Goal: Task Accomplishment & Management: Complete application form

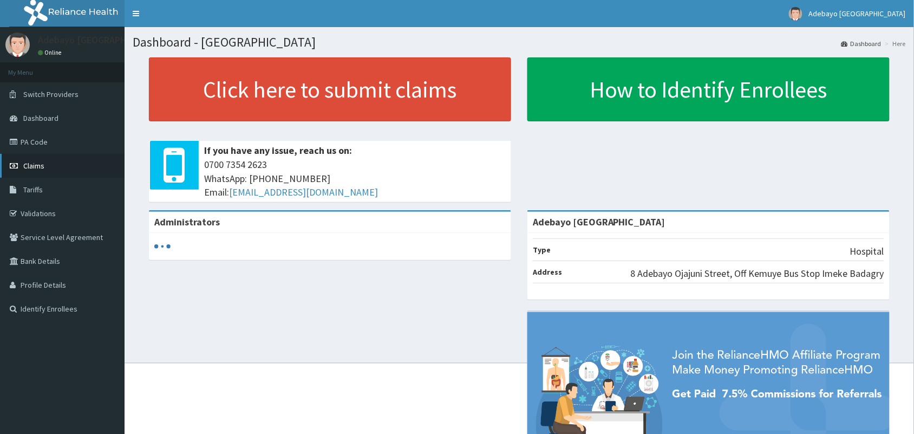
click at [40, 174] on link "Claims" at bounding box center [62, 166] width 125 height 24
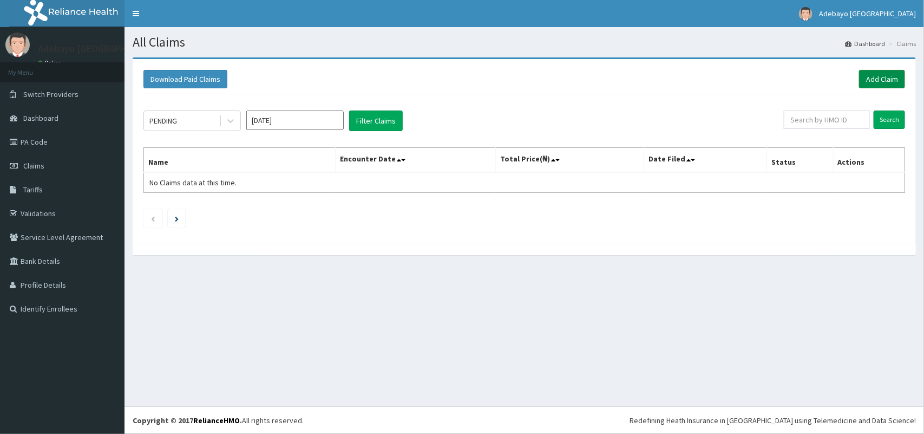
click at [891, 71] on link "Add Claim" at bounding box center [882, 79] width 46 height 18
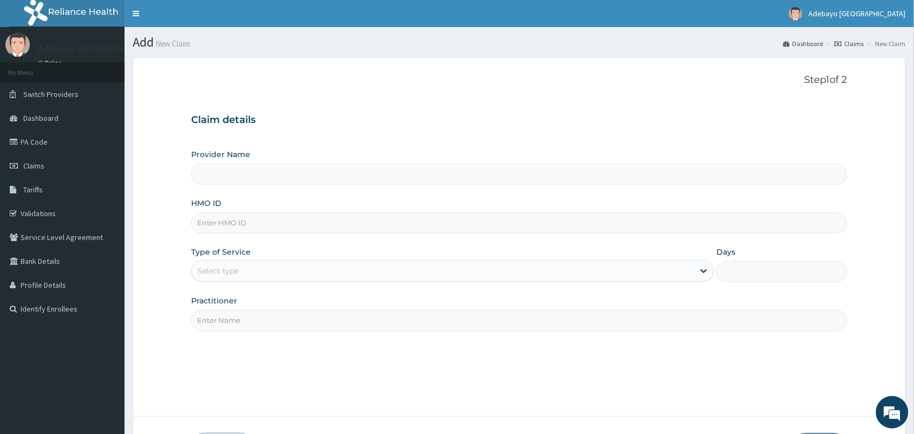
type input "Adebayo [GEOGRAPHIC_DATA]"
click at [291, 231] on input "HMO ID" at bounding box center [519, 222] width 656 height 21
type input "PPY/10643/B"
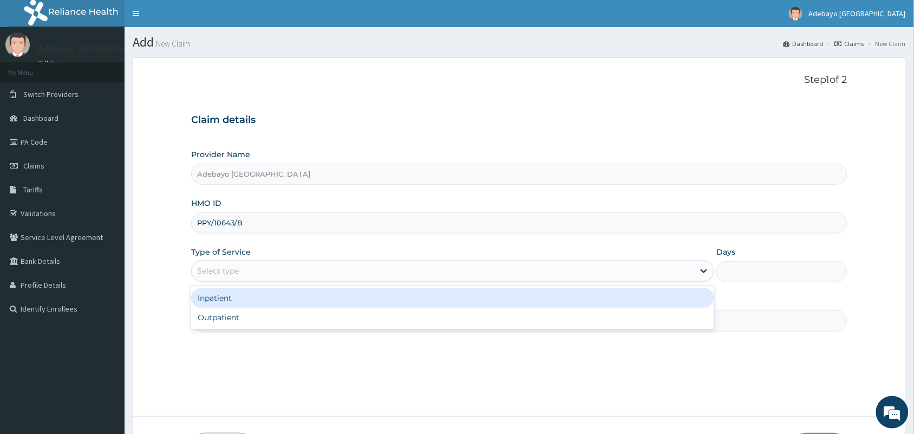
click at [223, 276] on div "Select type" at bounding box center [218, 270] width 42 height 11
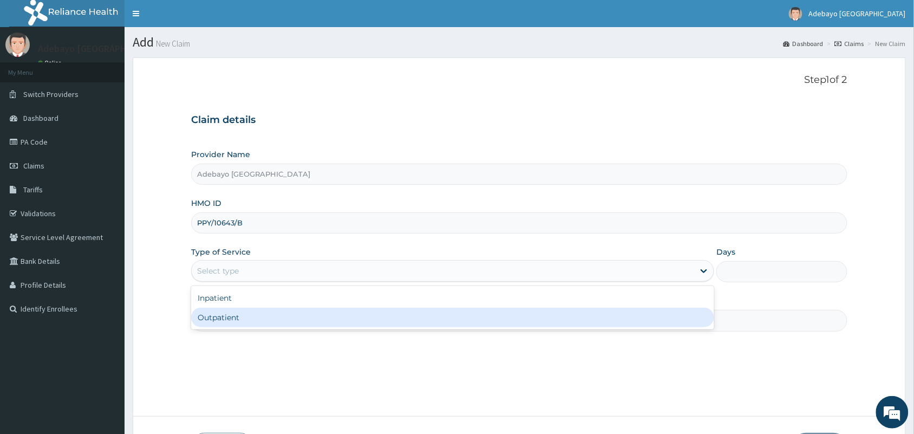
click at [225, 321] on div "Outpatient" at bounding box center [452, 317] width 523 height 19
type input "1"
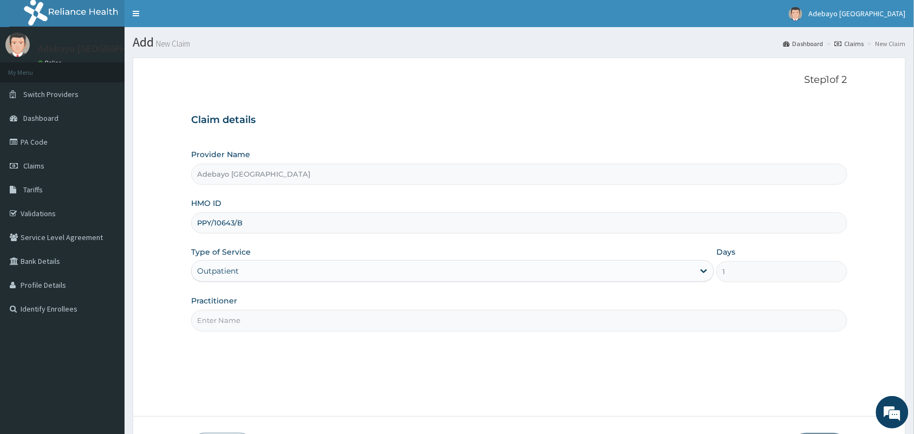
click at [296, 323] on input "Practitioner" at bounding box center [519, 320] width 656 height 21
type input "DR [PERSON_NAME]"
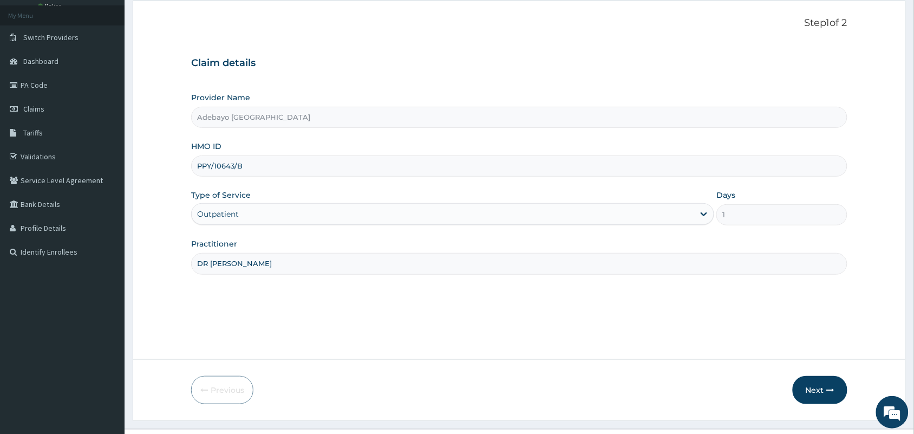
scroll to position [80, 0]
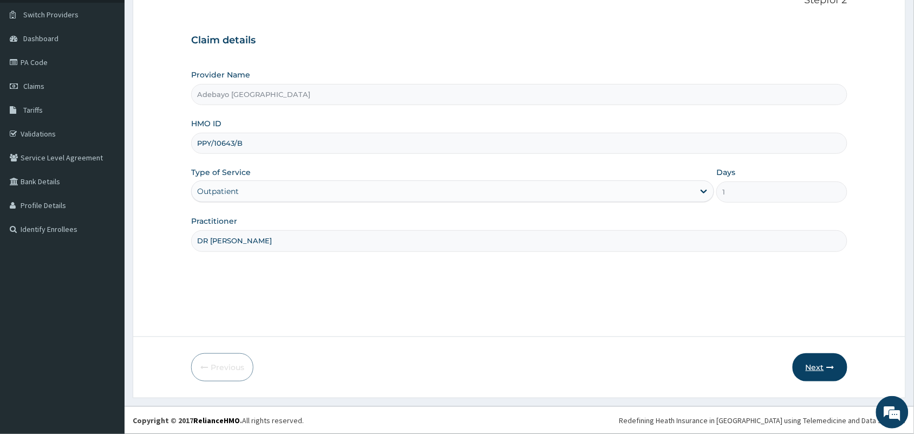
click at [817, 368] on button "Next" at bounding box center [820, 367] width 55 height 28
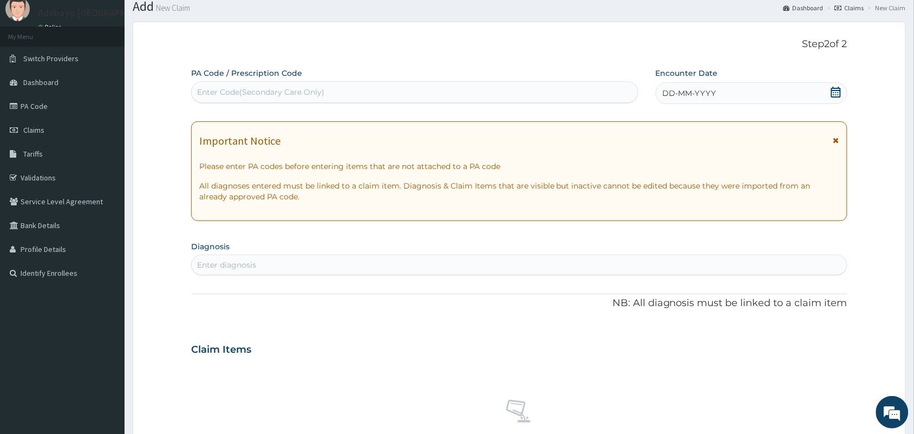
scroll to position [0, 0]
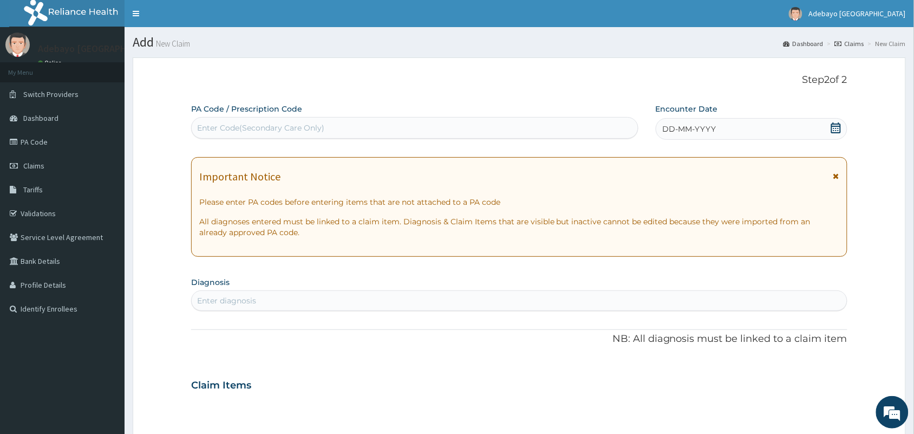
click at [836, 126] on icon at bounding box center [836, 127] width 10 height 11
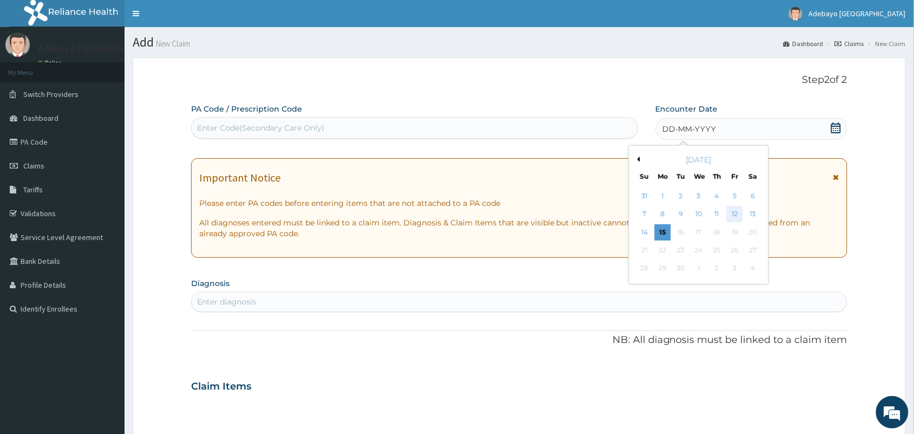
click at [733, 207] on div "12" at bounding box center [735, 214] width 16 height 16
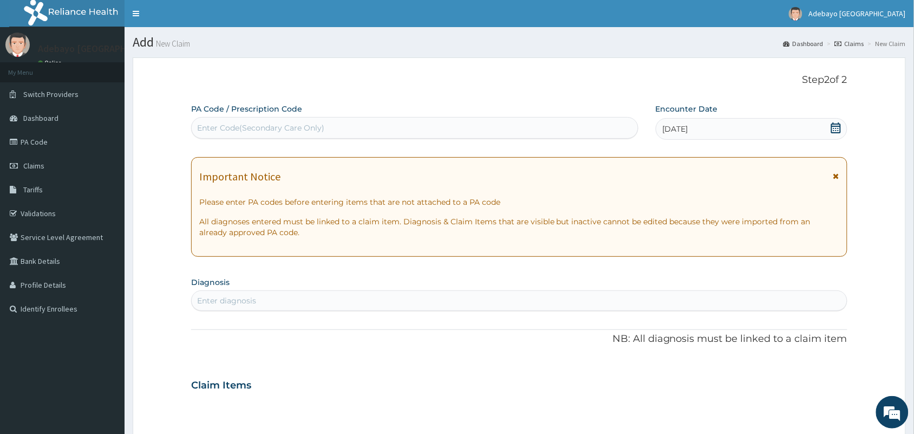
click at [285, 301] on div "Enter diagnosis" at bounding box center [519, 300] width 655 height 17
type input "CONJ"
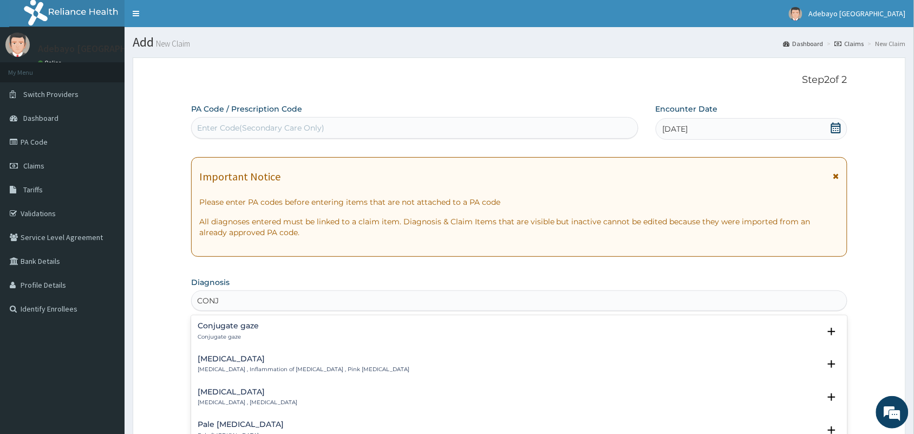
click at [280, 378] on div "[MEDICAL_DATA] [MEDICAL_DATA] , Inflammation of [MEDICAL_DATA] , Pink [MEDICAL_…" at bounding box center [519, 367] width 643 height 24
click at [279, 371] on p "[MEDICAL_DATA] , Inflammation of [MEDICAL_DATA] , Pink [MEDICAL_DATA]" at bounding box center [304, 369] width 212 height 8
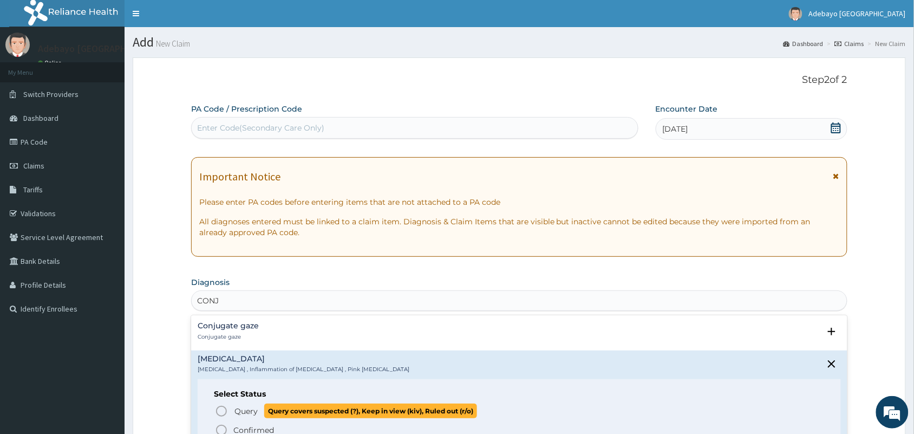
click at [220, 410] on icon "status option query" at bounding box center [221, 410] width 13 height 13
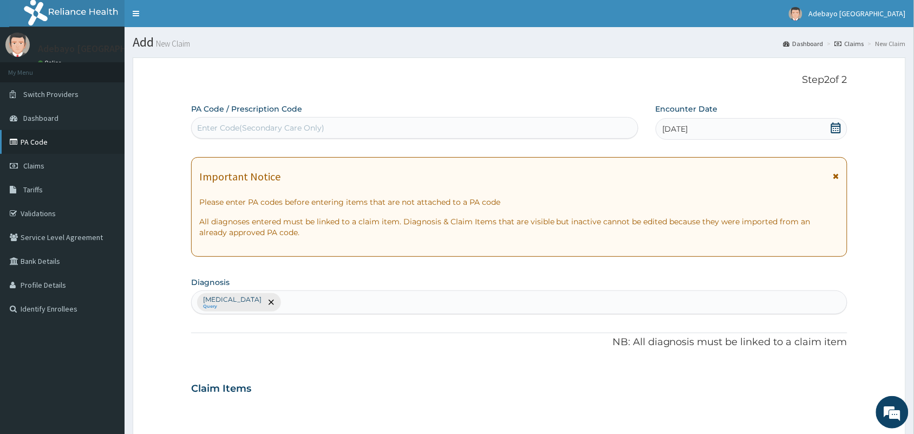
click at [44, 145] on link "PA Code" at bounding box center [62, 142] width 125 height 24
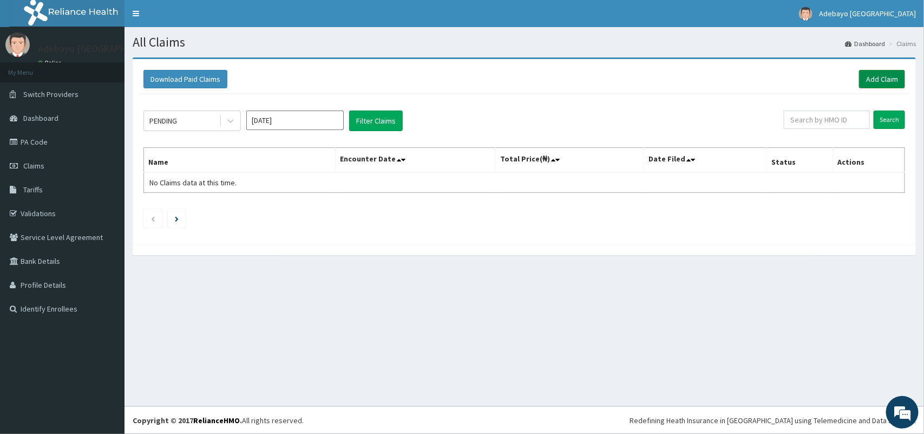
click at [881, 72] on link "Add Claim" at bounding box center [882, 79] width 46 height 18
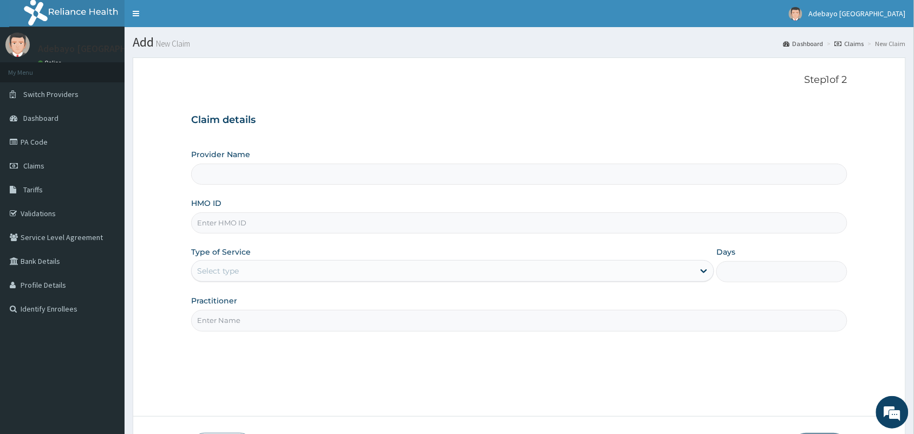
type input "Adebayo [GEOGRAPHIC_DATA]"
click at [302, 229] on input "HMO ID" at bounding box center [519, 222] width 656 height 21
click at [286, 268] on div "Select type" at bounding box center [443, 270] width 502 height 17
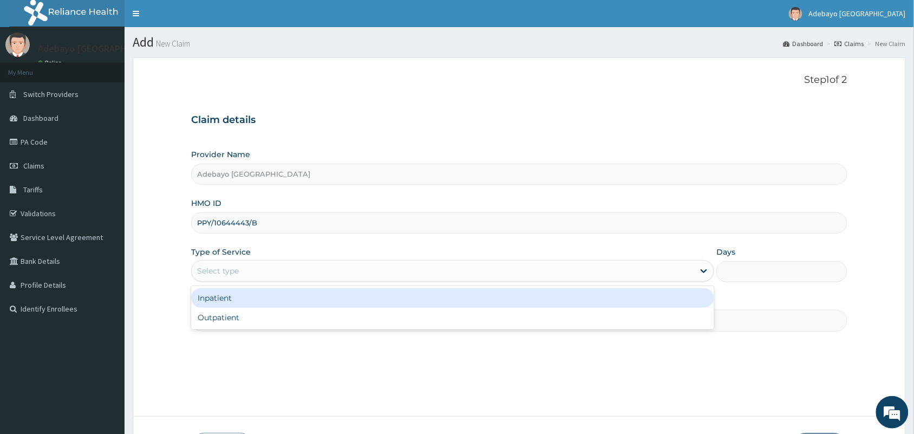
click at [244, 220] on input "PPY/10644443/B" at bounding box center [519, 222] width 656 height 21
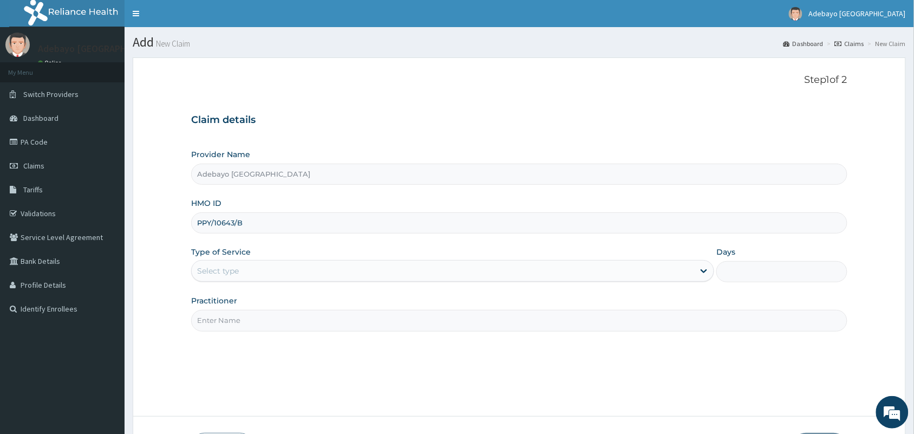
type input "PPY/10643/B"
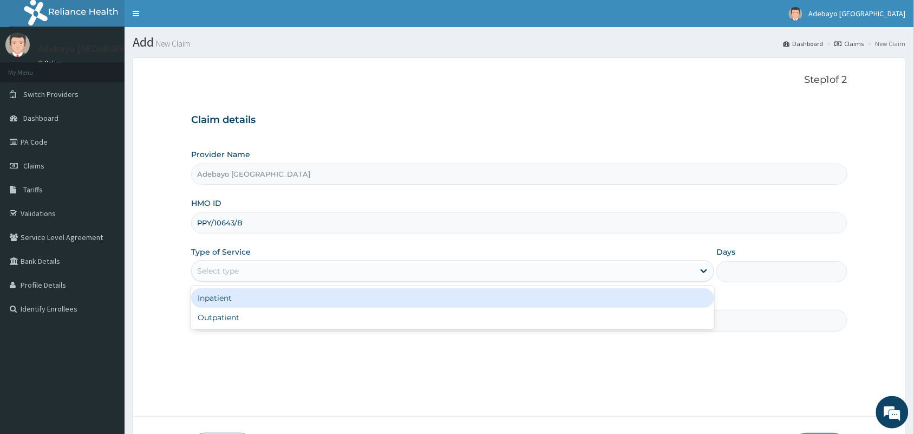
click at [245, 270] on div "Select type" at bounding box center [443, 270] width 502 height 17
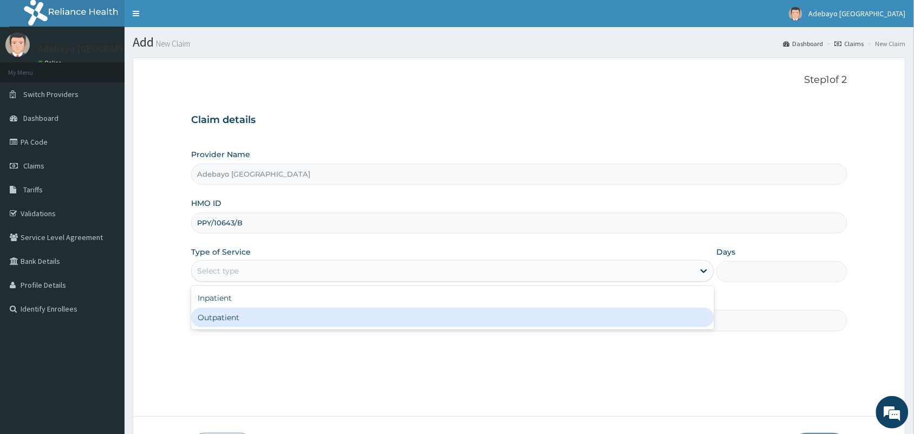
click at [245, 317] on div "Outpatient" at bounding box center [452, 317] width 523 height 19
type input "1"
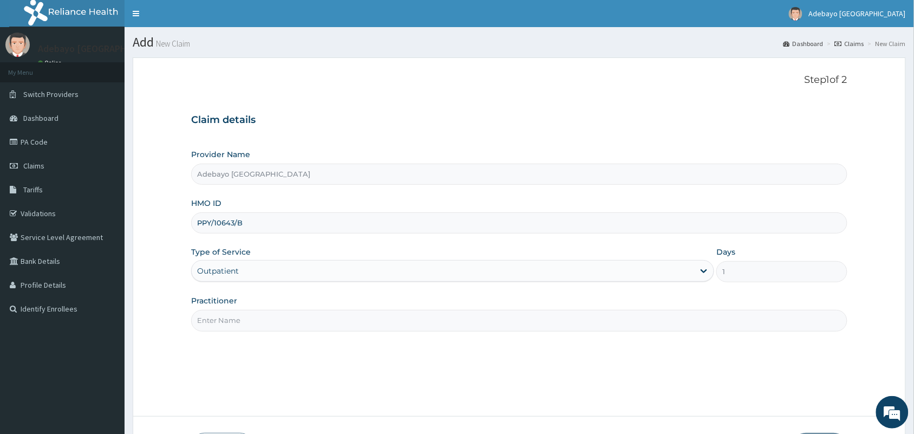
click at [274, 331] on input "Practitioner" at bounding box center [519, 320] width 656 height 21
type input "DR OJAJUNI"
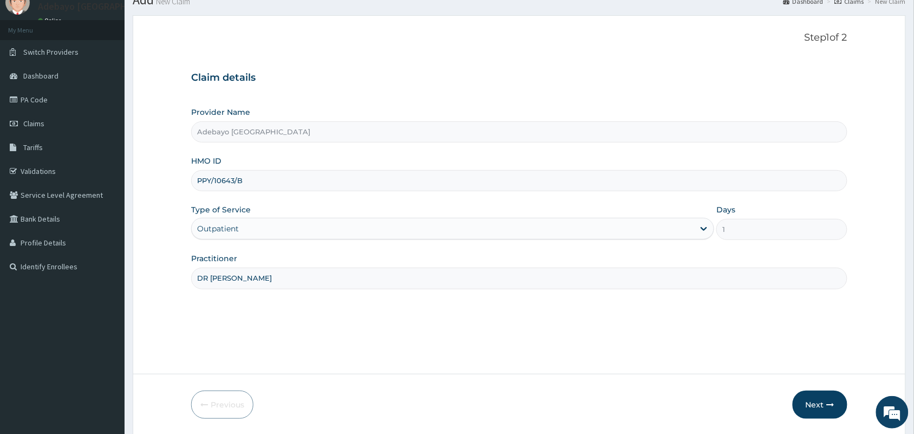
scroll to position [80, 0]
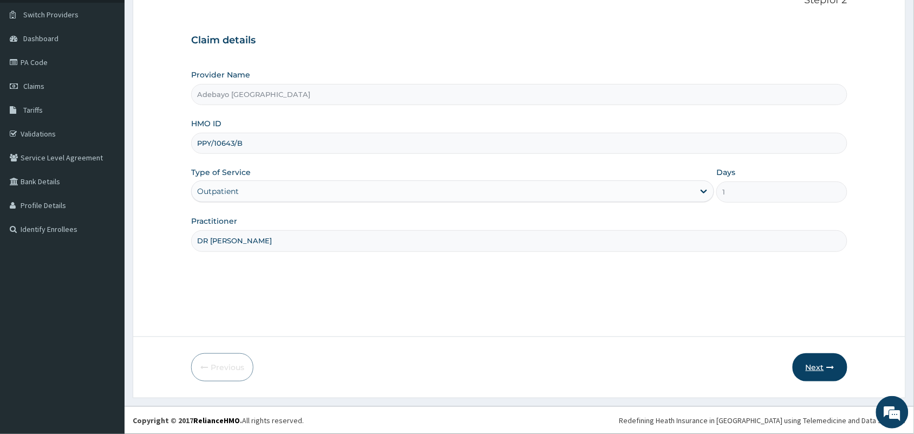
click at [816, 359] on button "Next" at bounding box center [820, 367] width 55 height 28
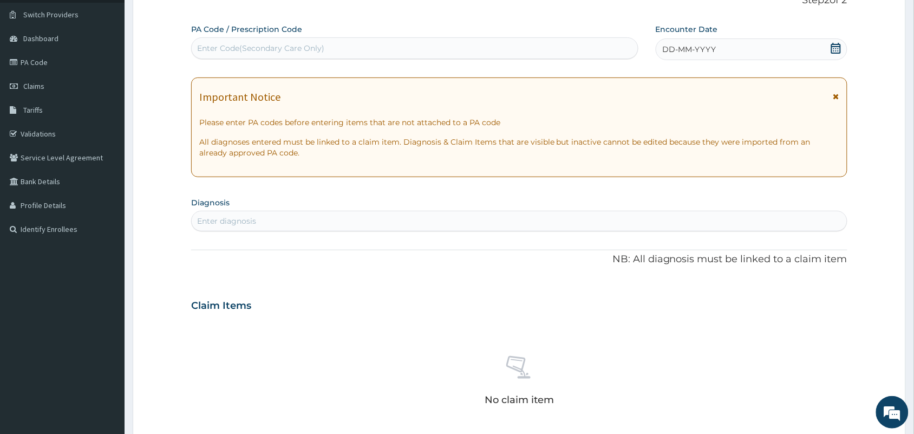
click at [250, 43] on div "Enter Code(Secondary Care Only)" at bounding box center [260, 48] width 127 height 11
type input "PA/579D51"
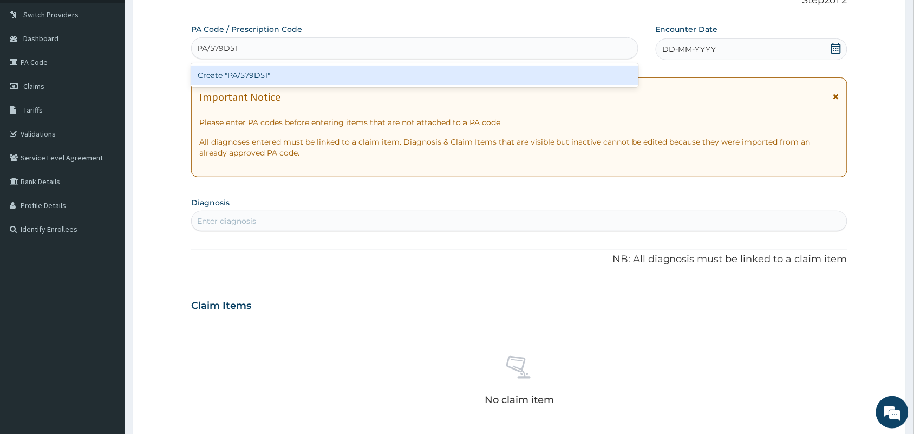
click at [448, 70] on div "Create "PA/579D51"" at bounding box center [414, 75] width 447 height 19
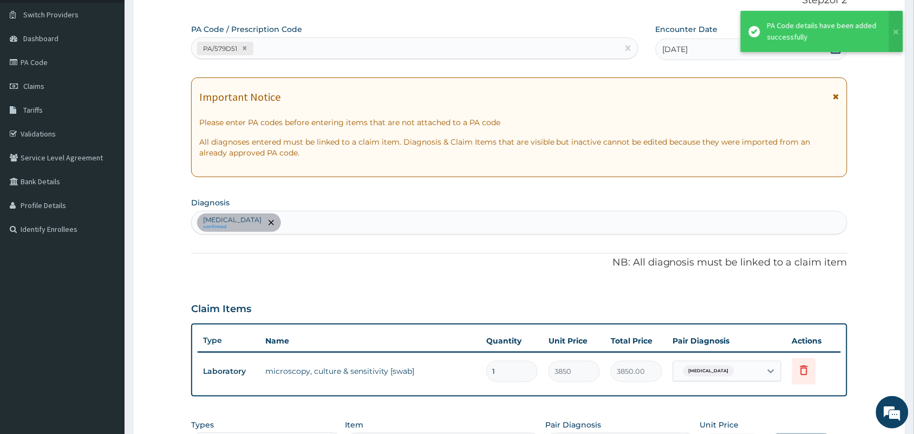
scroll to position [295, 0]
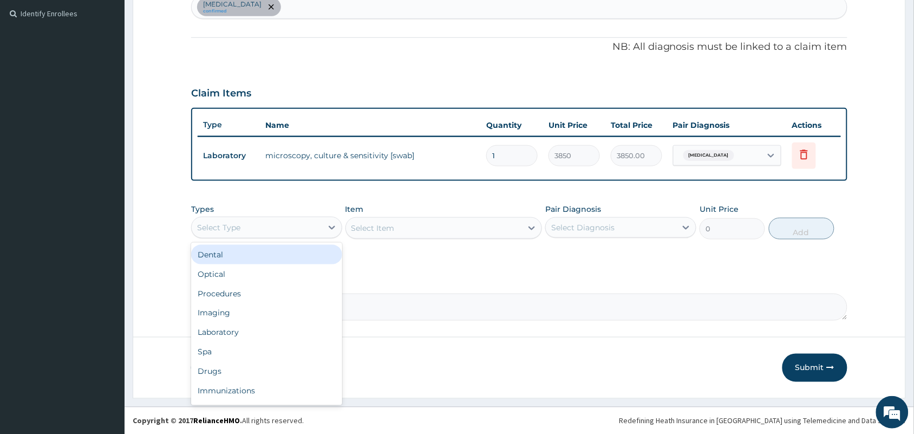
click at [285, 232] on div "Select Type" at bounding box center [257, 227] width 130 height 17
click at [264, 290] on div "Procedures" at bounding box center [266, 293] width 151 height 19
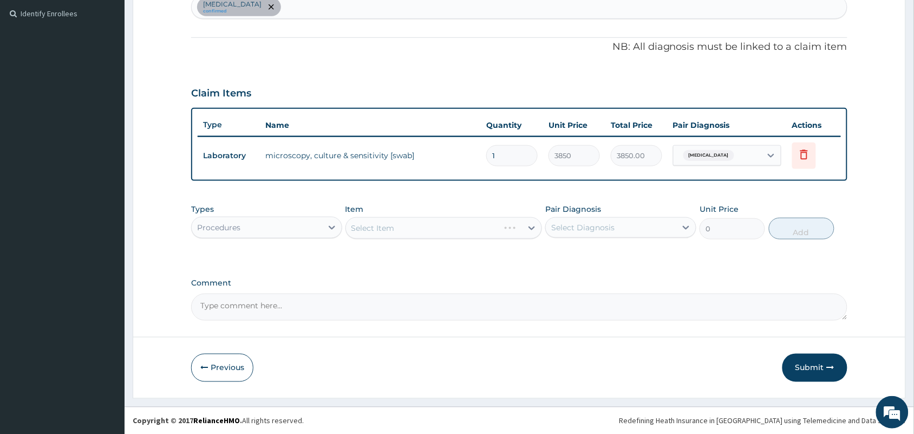
click at [427, 231] on div "Select Item" at bounding box center [443, 228] width 197 height 22
click at [443, 233] on div "Select Item" at bounding box center [443, 228] width 197 height 22
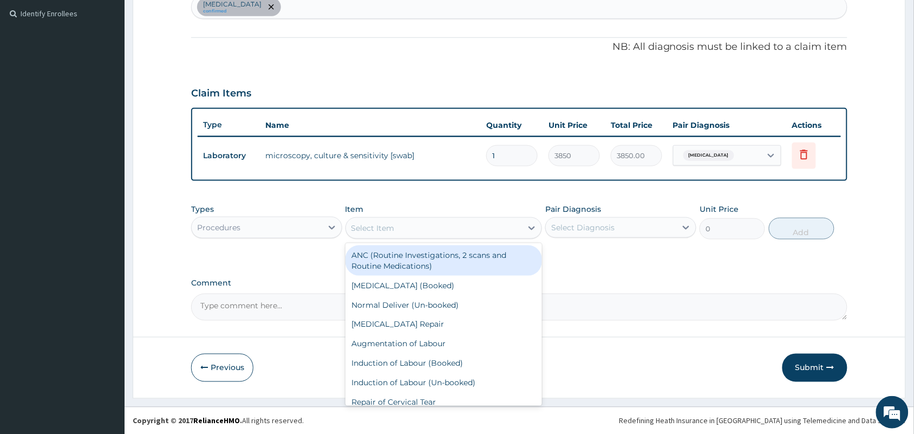
click at [462, 232] on div "Select Item" at bounding box center [434, 227] width 176 height 17
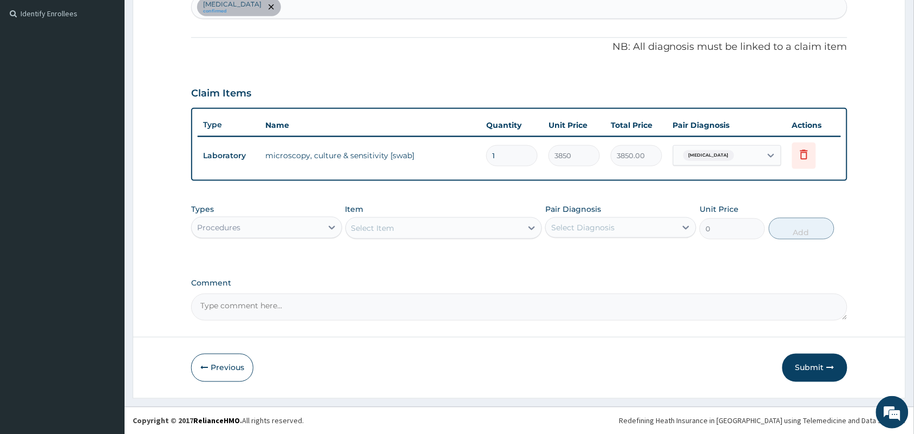
click at [462, 232] on div "Select Item" at bounding box center [434, 227] width 176 height 17
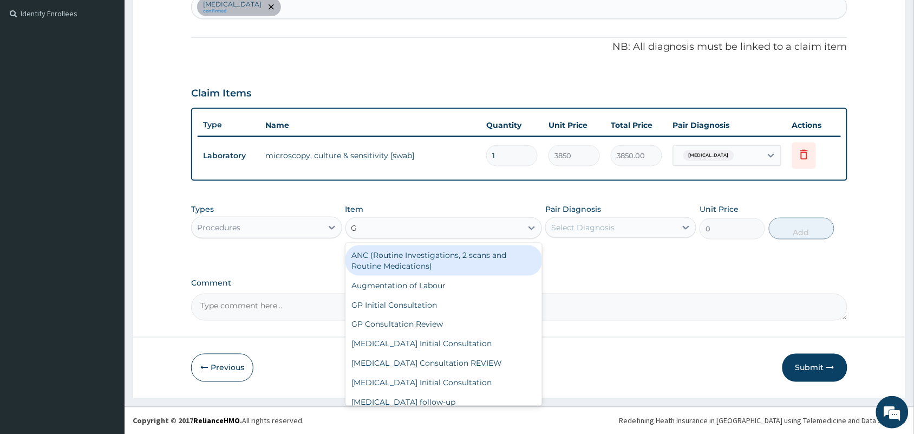
type input "GP"
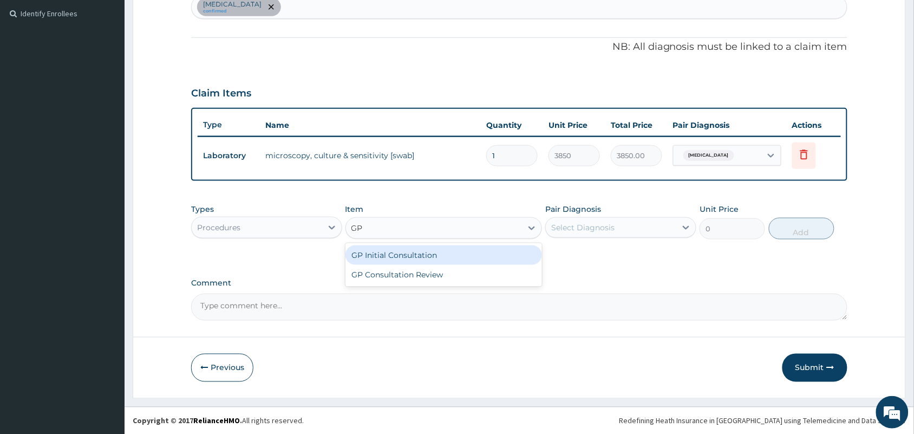
click at [459, 258] on div "GP Initial Consultation" at bounding box center [443, 254] width 197 height 19
type input "2500"
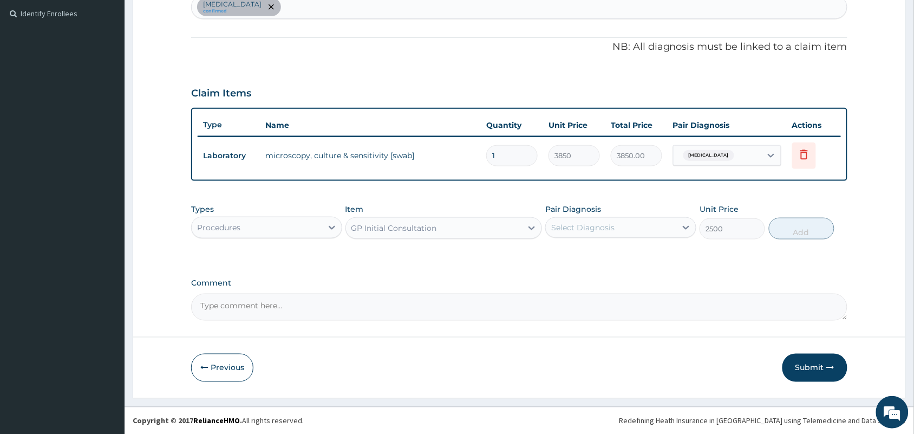
click at [592, 228] on div "Select Diagnosis" at bounding box center [582, 227] width 63 height 11
click at [555, 251] on input "checkbox" at bounding box center [555, 254] width 7 height 7
checkbox input "true"
click at [797, 223] on button "Add" at bounding box center [802, 229] width 66 height 22
type input "0"
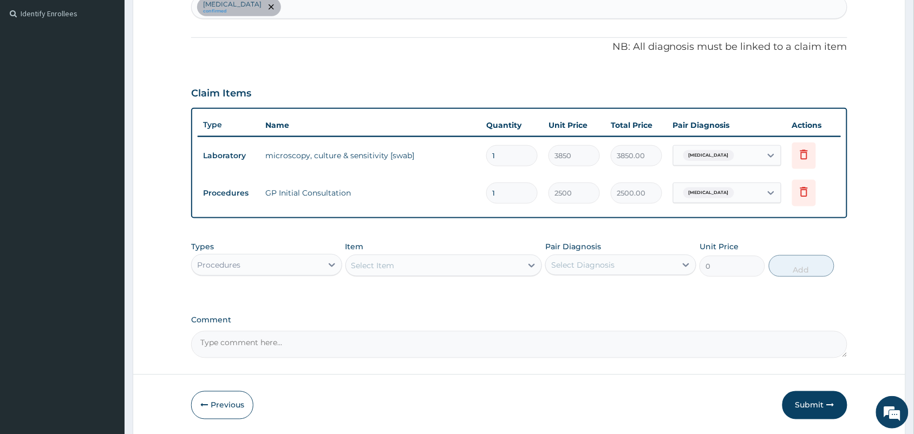
click at [273, 269] on div "Procedures" at bounding box center [257, 264] width 130 height 17
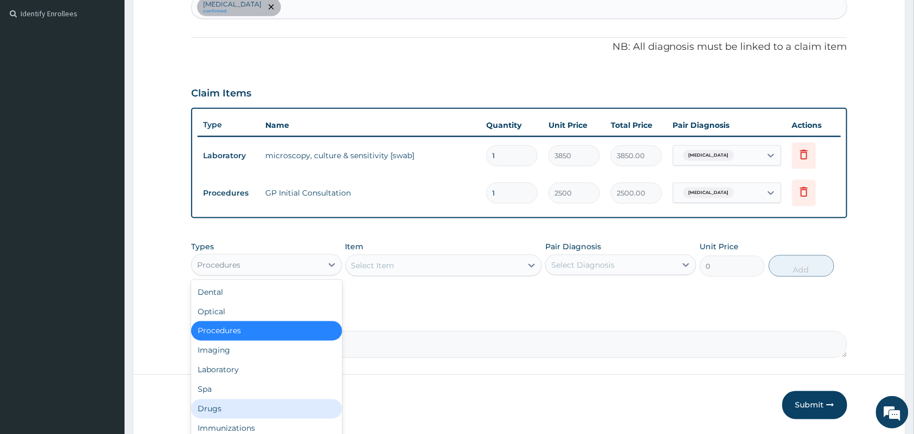
click at [233, 407] on div "Drugs" at bounding box center [266, 408] width 151 height 19
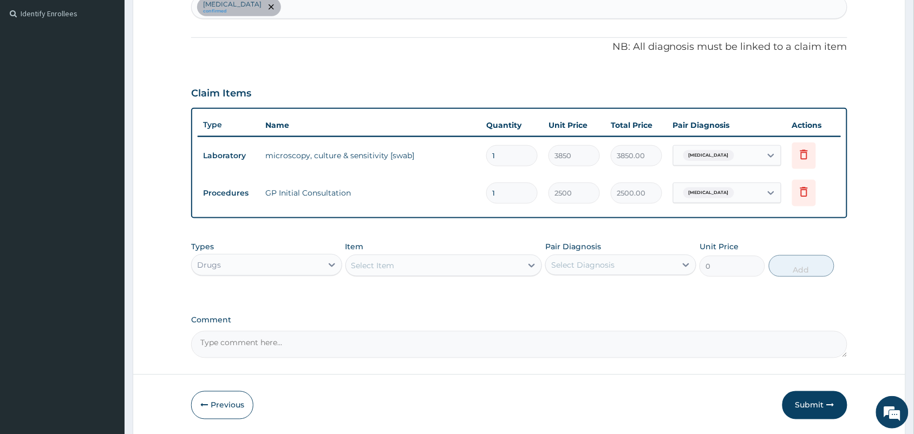
click at [436, 275] on div "Item Select Item" at bounding box center [443, 259] width 197 height 36
click at [436, 264] on div "Select Item" at bounding box center [434, 265] width 176 height 17
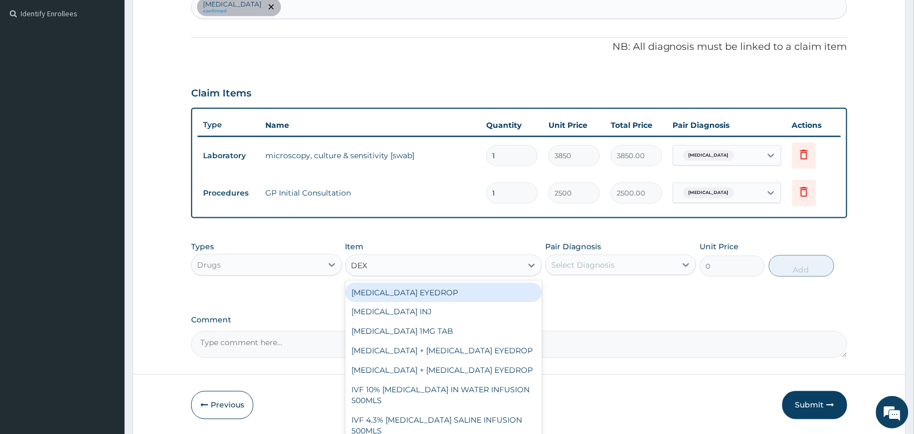
type input "DEXA"
click at [455, 287] on div "DEXAMETHASONE EYEDROP" at bounding box center [443, 292] width 197 height 19
type input "1000"
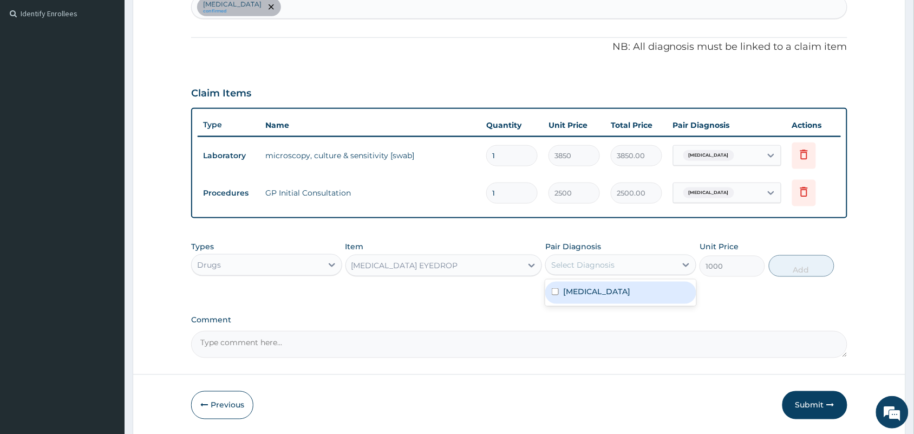
click at [569, 271] on div "Select Diagnosis" at bounding box center [611, 264] width 130 height 17
click at [553, 291] on input "checkbox" at bounding box center [555, 291] width 7 height 7
checkbox input "true"
click at [800, 263] on button "Add" at bounding box center [802, 266] width 66 height 22
type input "0"
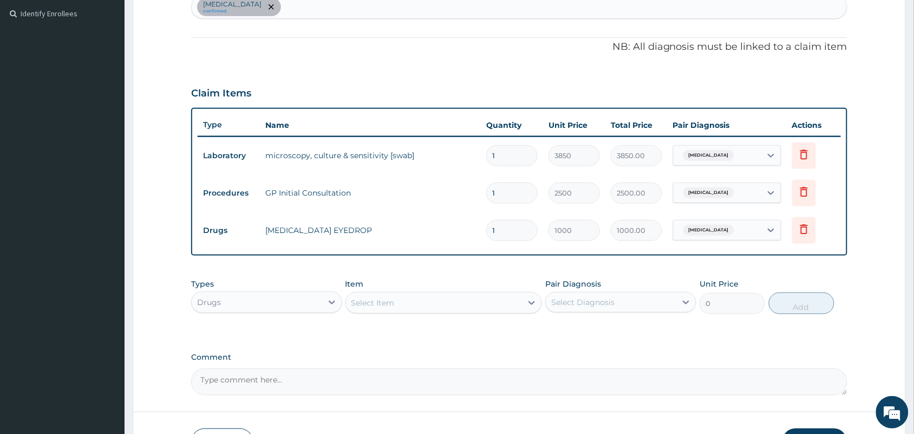
click at [423, 307] on div "Select Item" at bounding box center [434, 302] width 176 height 17
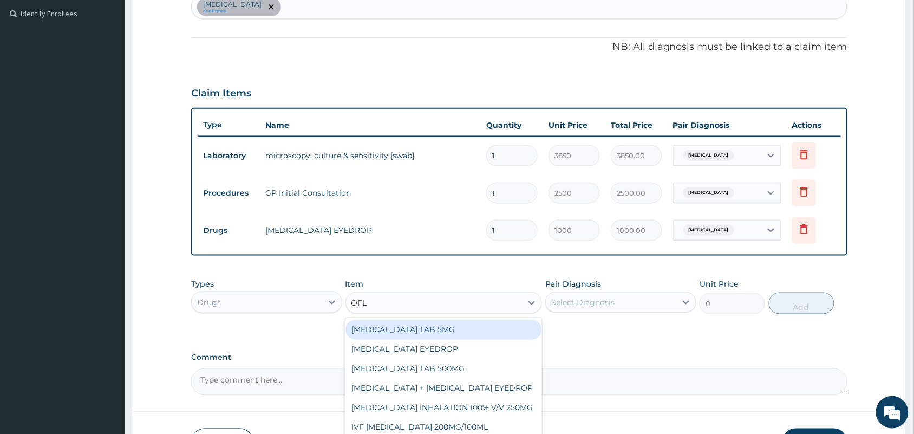
type input "OFLO"
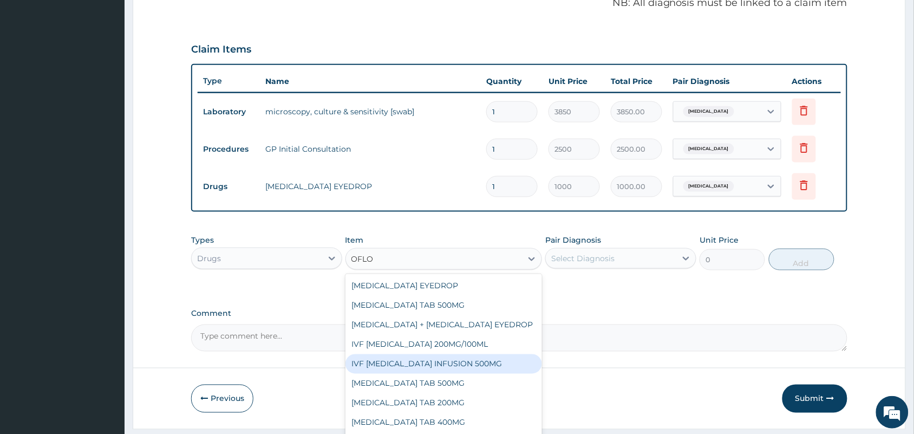
scroll to position [370, 0]
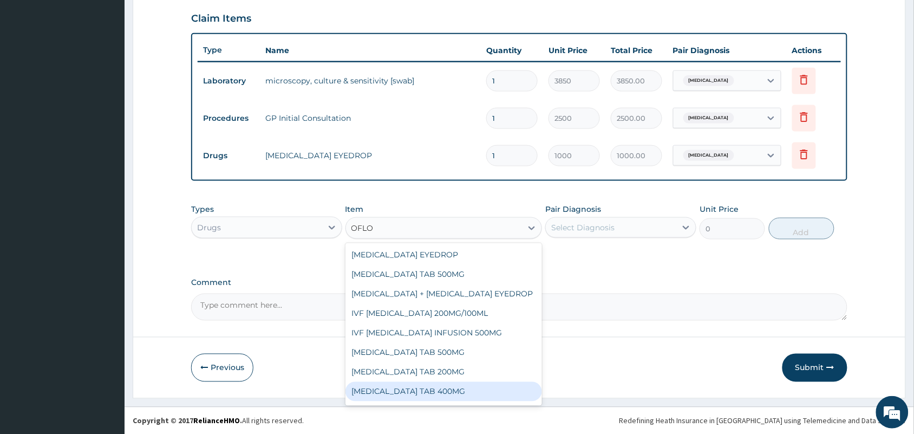
click at [495, 398] on div "OFLOXACIN TAB 400MG" at bounding box center [443, 391] width 197 height 19
type input "100"
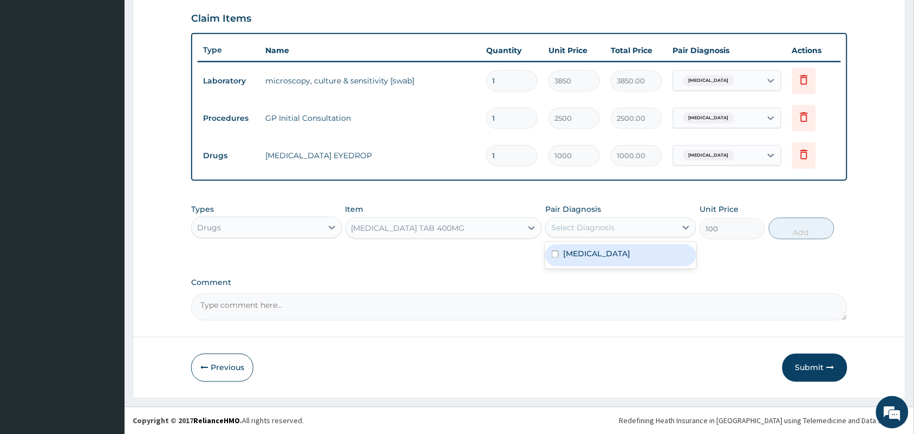
click at [629, 221] on div "Select Diagnosis" at bounding box center [611, 227] width 130 height 17
click at [557, 251] on input "checkbox" at bounding box center [555, 254] width 7 height 7
checkbox input "true"
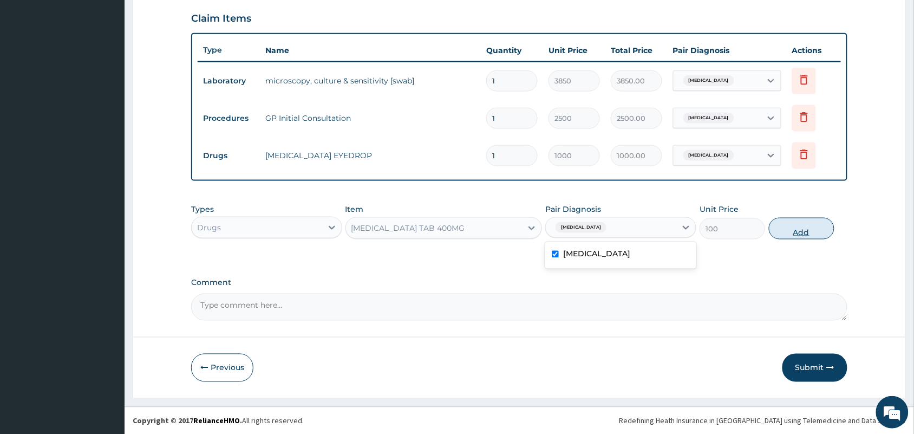
click at [808, 222] on button "Add" at bounding box center [802, 229] width 66 height 22
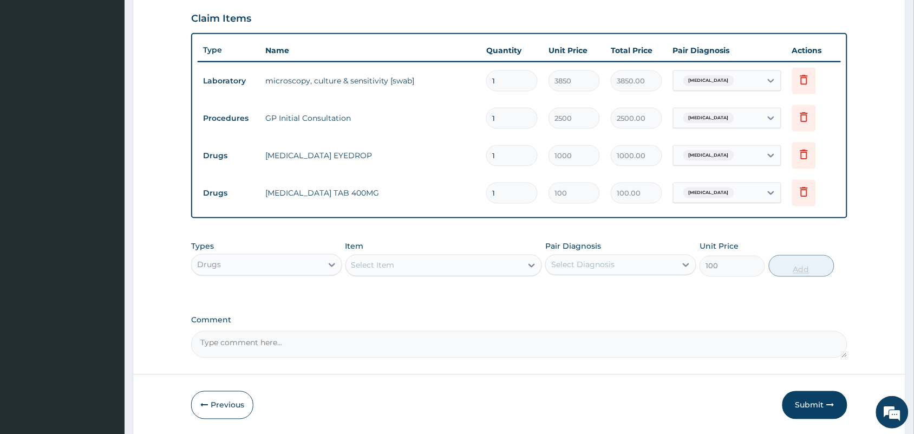
type input "0"
type input "10"
type input "1000.00"
type input "10"
click at [467, 260] on div "Select Item" at bounding box center [434, 265] width 176 height 17
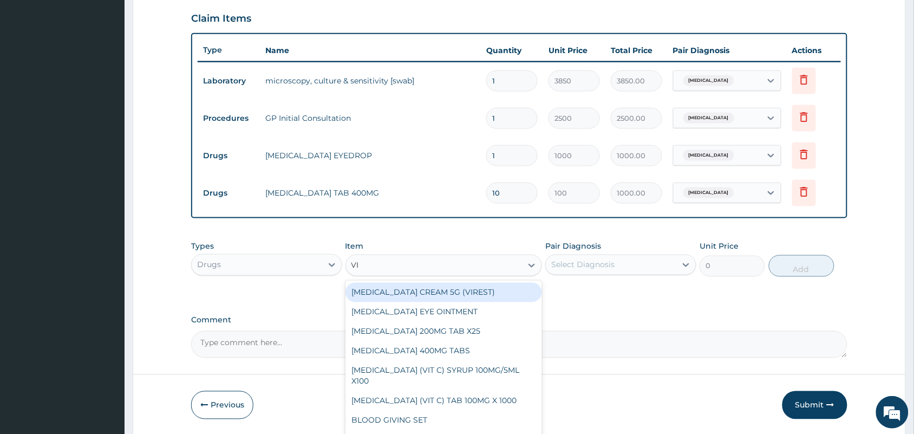
type input "VIT"
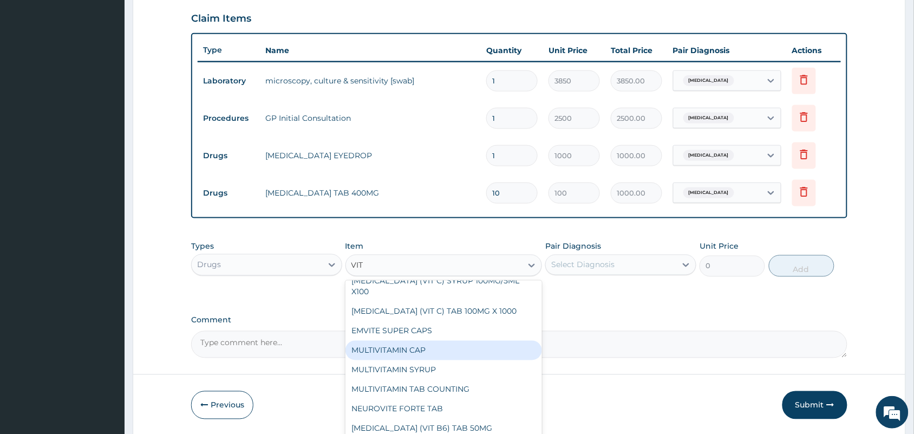
scroll to position [0, 0]
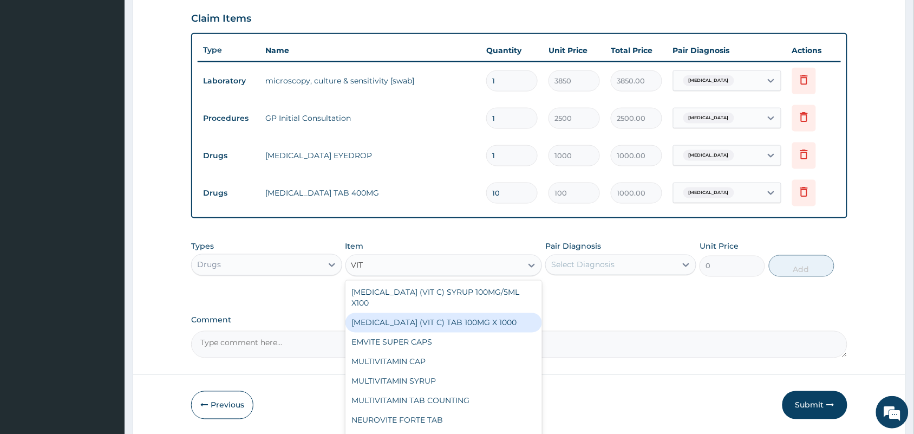
click at [488, 318] on div "ASCORBIC ACID (VIT C) TAB 100MG X 1000" at bounding box center [443, 322] width 197 height 19
type input "10"
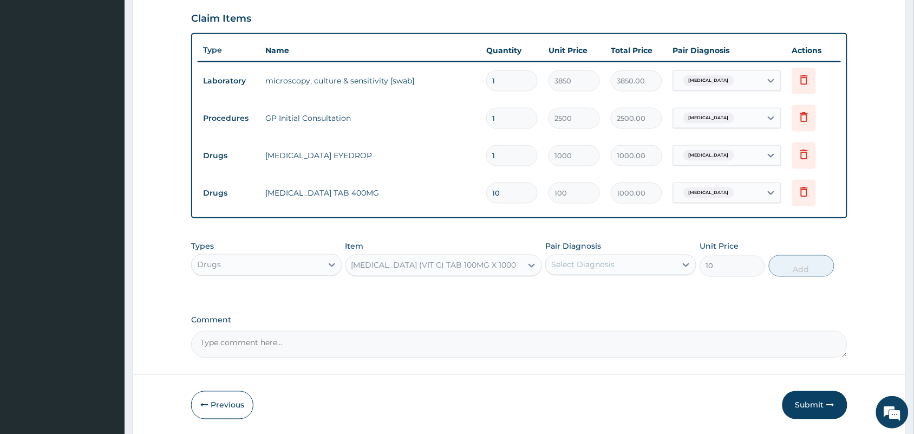
click at [599, 256] on div "Select Diagnosis" at bounding box center [611, 264] width 130 height 17
click at [552, 285] on div "[MEDICAL_DATA]" at bounding box center [620, 293] width 151 height 22
checkbox input "true"
click at [819, 268] on button "Add" at bounding box center [802, 266] width 66 height 22
type input "0"
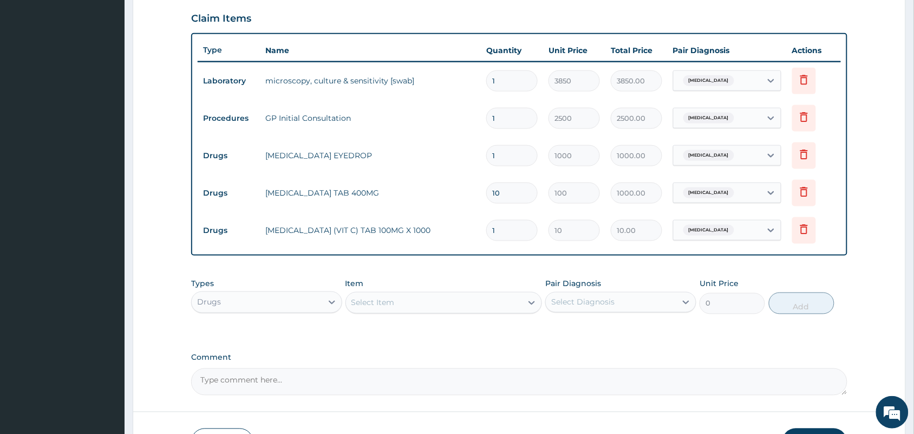
click at [496, 230] on input "1" at bounding box center [511, 230] width 51 height 21
type input "0.00"
type input "2"
type input "20.00"
type input "20"
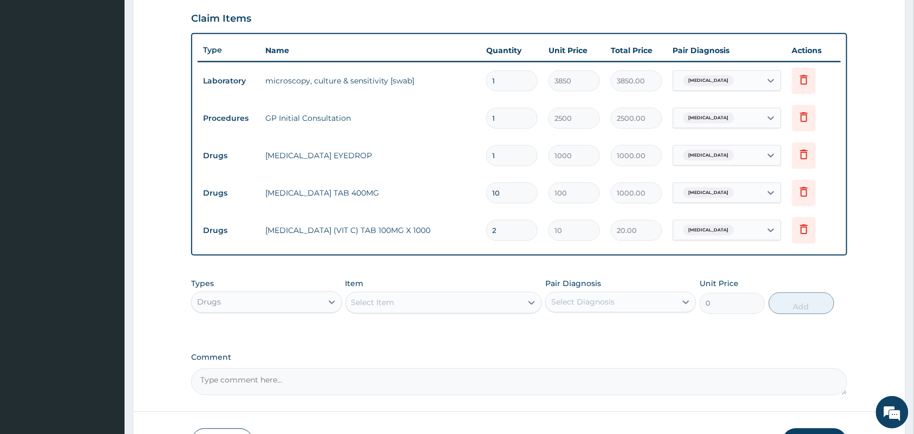
type input "200.00"
type input "20"
click at [449, 307] on div "Select Item" at bounding box center [434, 302] width 176 height 17
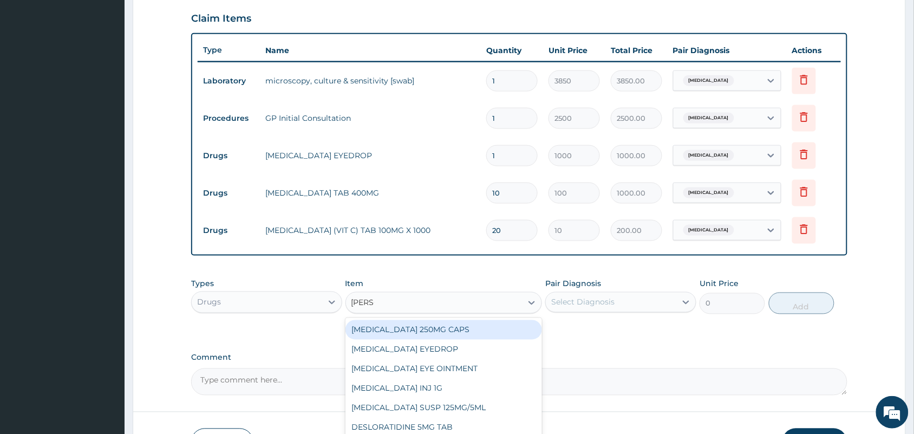
type input "LORAT"
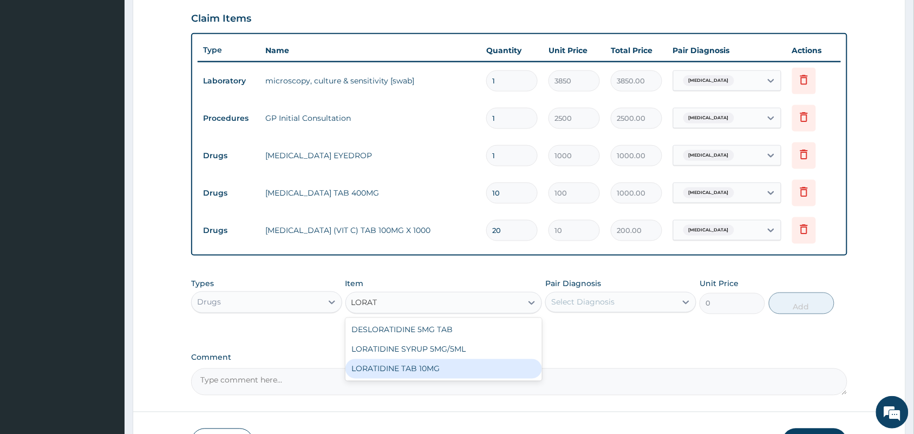
click at [422, 362] on div "LORATIDINE TAB 10MG" at bounding box center [443, 368] width 197 height 19
type input "30"
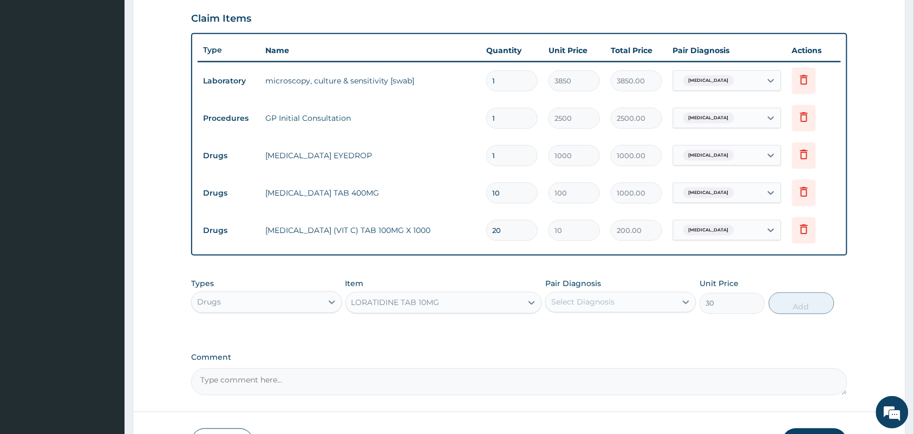
click at [579, 297] on div "Select Diagnosis" at bounding box center [582, 302] width 63 height 11
click at [556, 325] on input "checkbox" at bounding box center [555, 328] width 7 height 7
checkbox input "true"
click at [799, 300] on button "Add" at bounding box center [802, 303] width 66 height 22
type input "0"
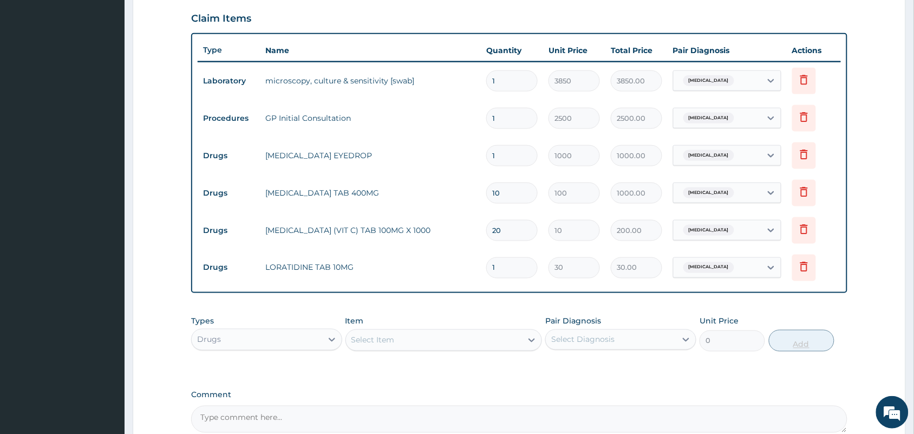
type input "10"
type input "300.00"
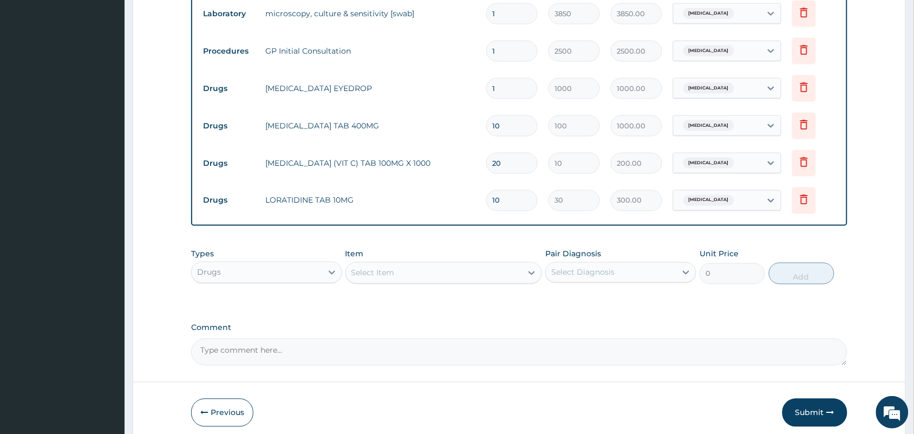
scroll to position [482, 0]
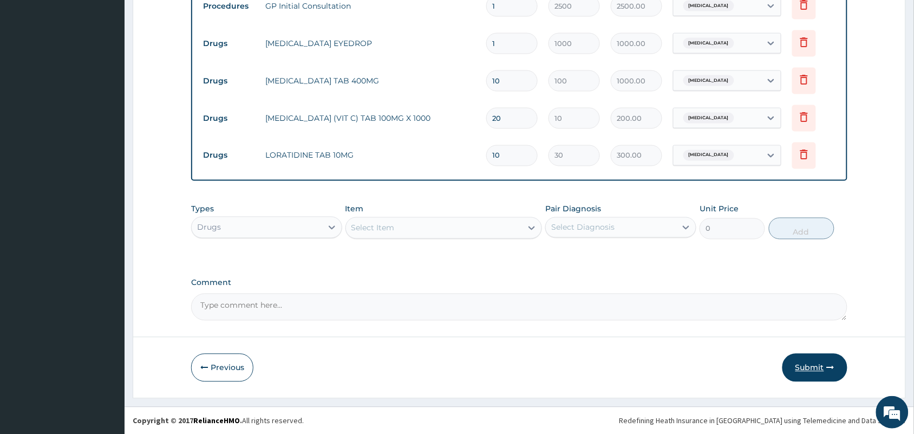
type input "10"
click at [805, 374] on button "Submit" at bounding box center [814, 368] width 65 height 28
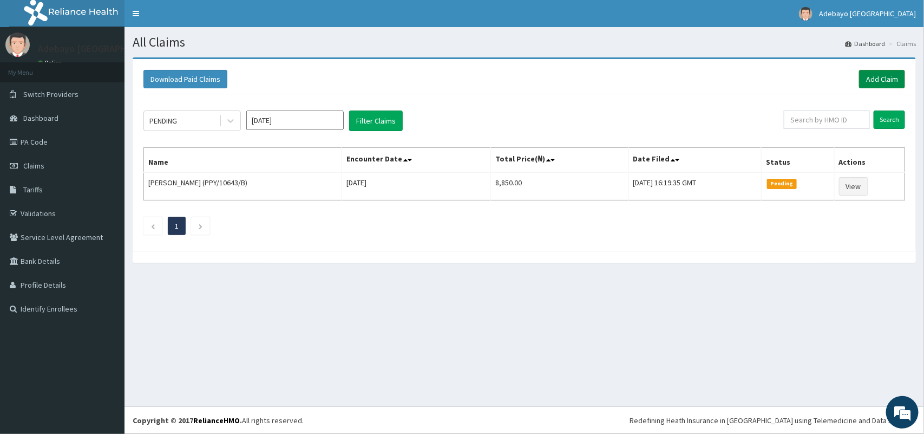
click at [884, 73] on link "Add Claim" at bounding box center [882, 79] width 46 height 18
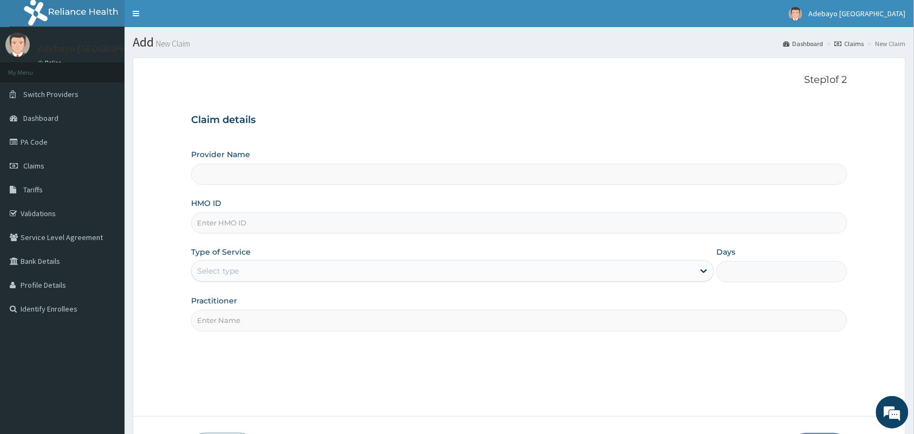
click at [247, 226] on input "HMO ID" at bounding box center [519, 222] width 656 height 21
type input "Adebayo [GEOGRAPHIC_DATA]"
click at [237, 231] on input "HMO ID" at bounding box center [519, 222] width 656 height 21
type input "GMS/10127/C"
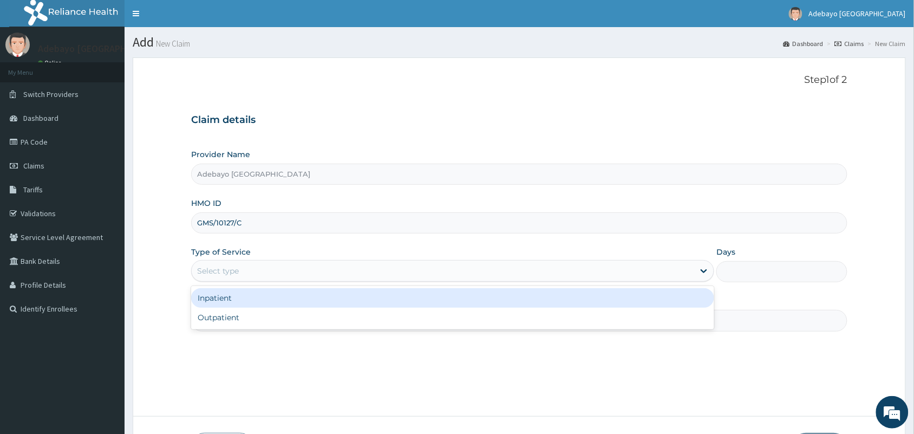
click at [239, 264] on div "Select type" at bounding box center [443, 270] width 502 height 17
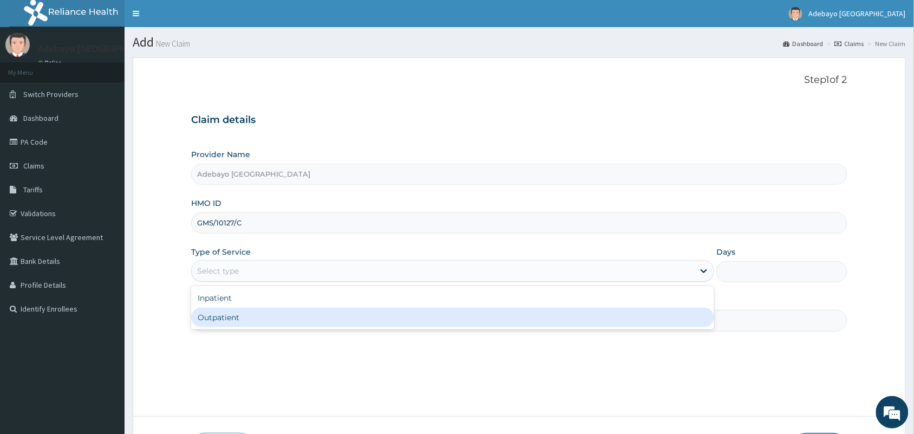
click at [244, 318] on div "Outpatient" at bounding box center [452, 317] width 523 height 19
type input "1"
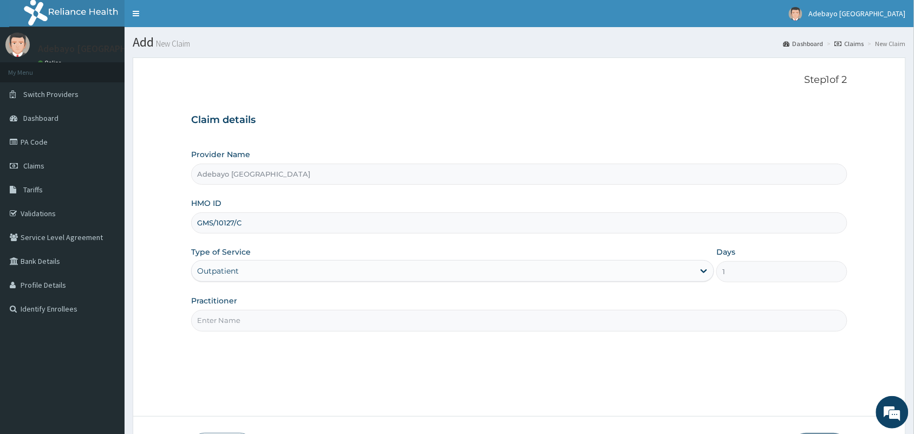
click at [385, 322] on input "Practitioner" at bounding box center [519, 320] width 656 height 21
type input "DR OJAJUNI"
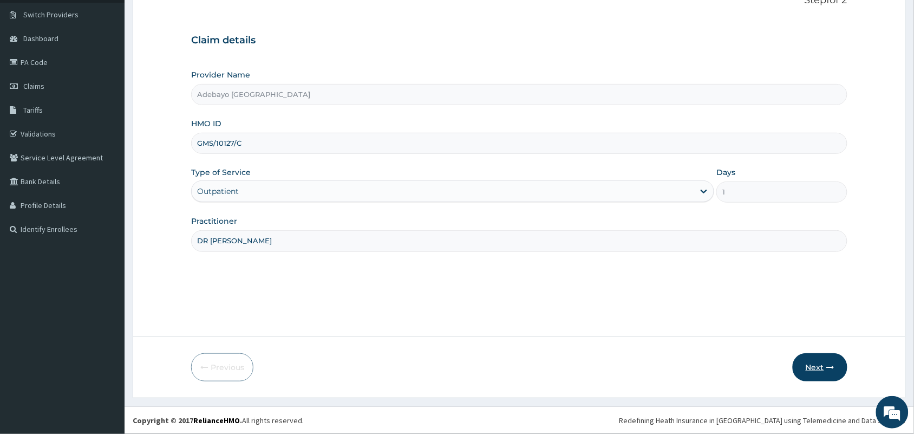
click at [810, 366] on button "Next" at bounding box center [820, 367] width 55 height 28
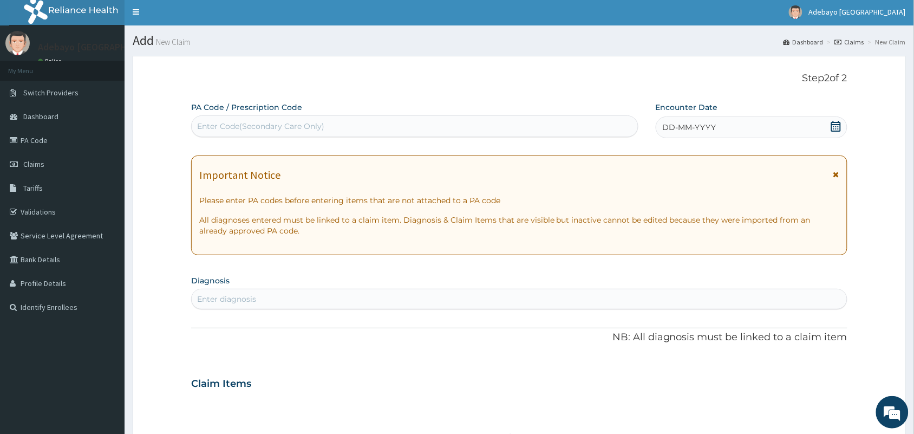
scroll to position [344, 0]
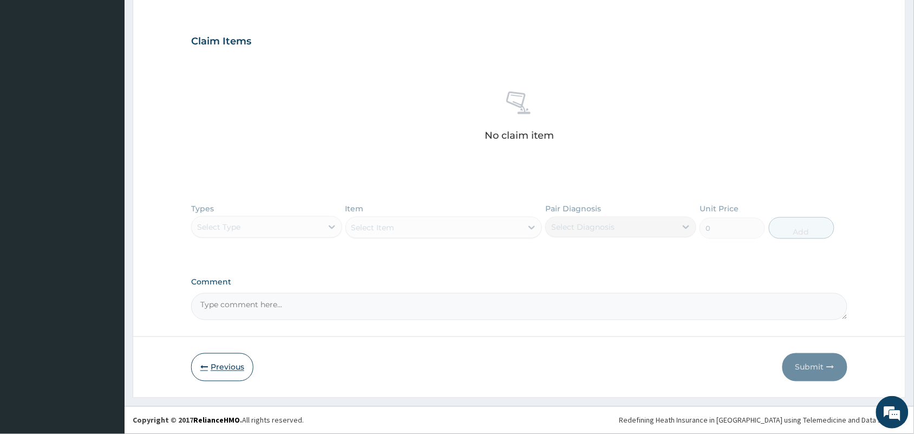
click at [228, 365] on button "Previous" at bounding box center [222, 367] width 62 height 28
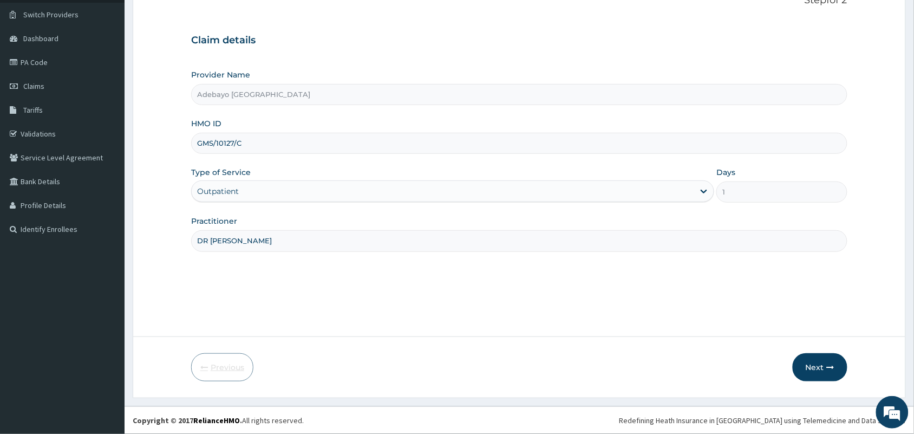
scroll to position [80, 0]
click at [244, 151] on input "GMS/10127/C" at bounding box center [519, 143] width 656 height 21
type input "GMS/10127/D"
click at [821, 371] on button "Next" at bounding box center [820, 367] width 55 height 28
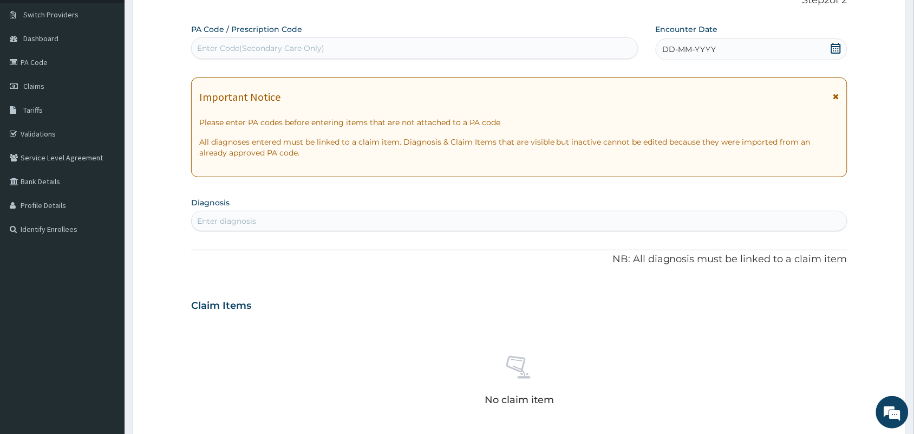
click at [835, 43] on icon at bounding box center [835, 48] width 11 height 11
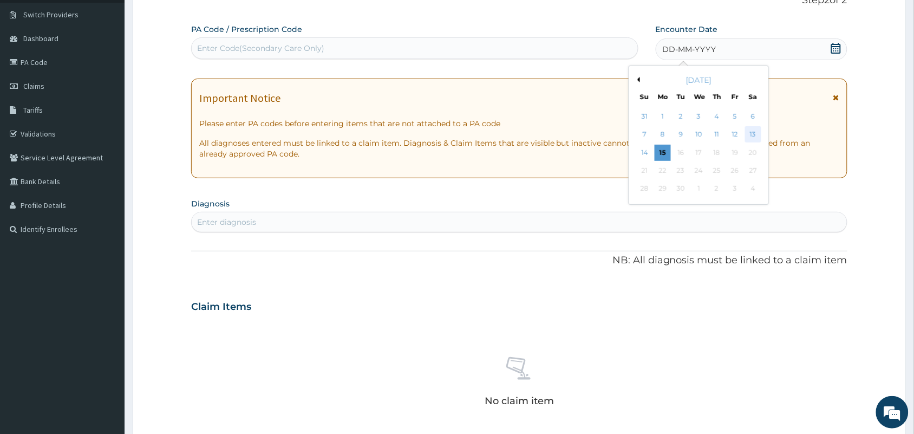
click at [750, 141] on div "13" at bounding box center [753, 135] width 16 height 16
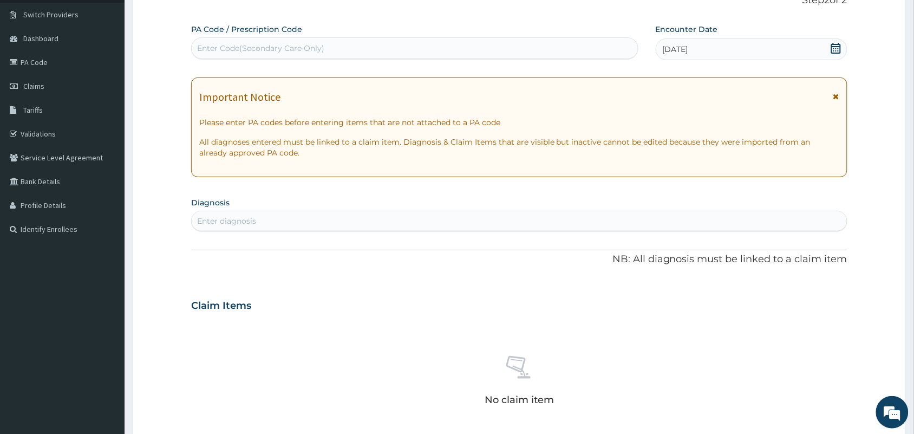
click at [414, 219] on div "Enter diagnosis" at bounding box center [519, 220] width 655 height 17
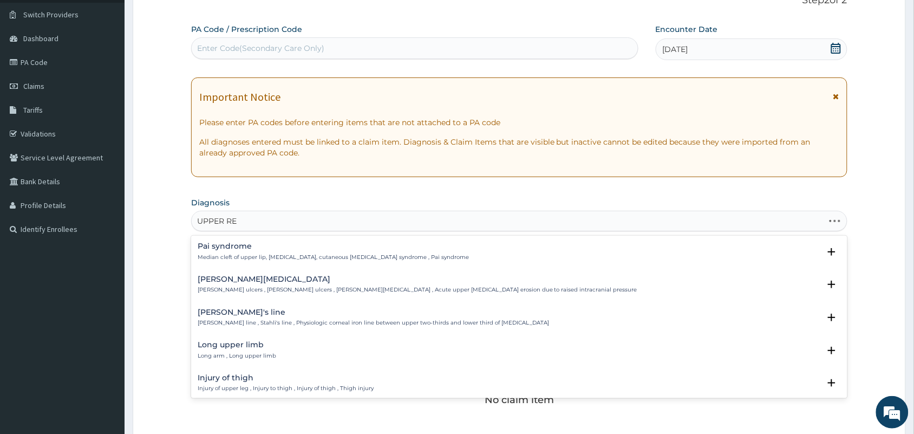
type input "UPPER RES"
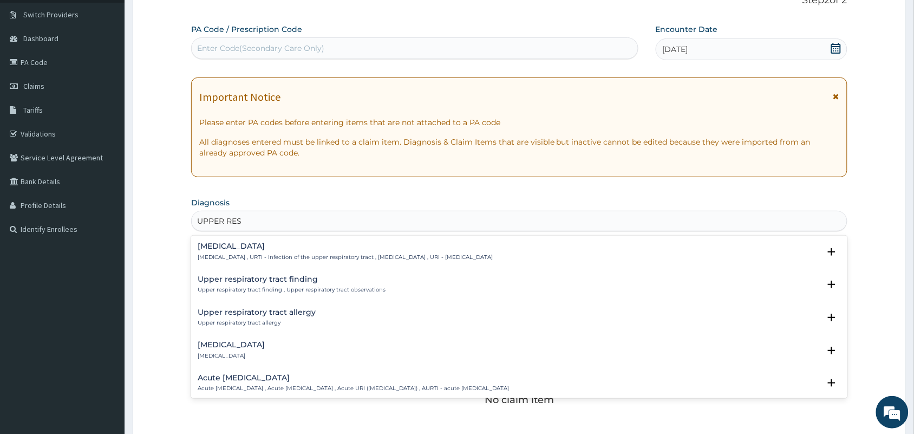
click at [294, 375] on h4 "Acute upper respiratory infection" at bounding box center [353, 378] width 311 height 8
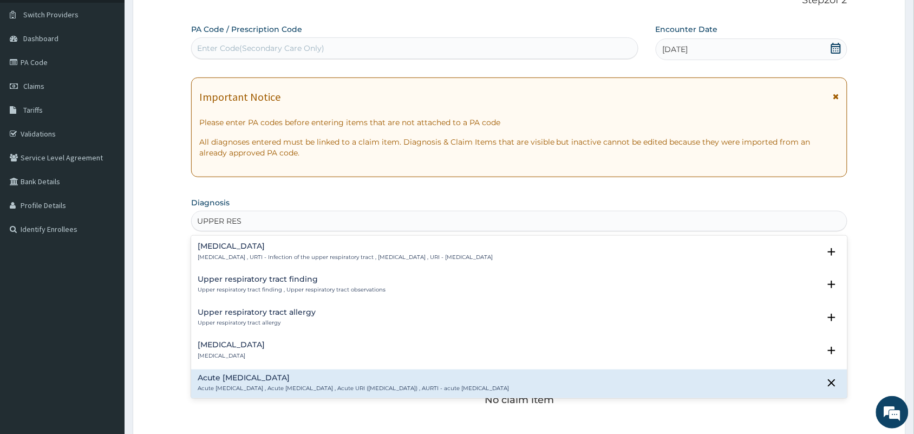
scroll to position [142, 0]
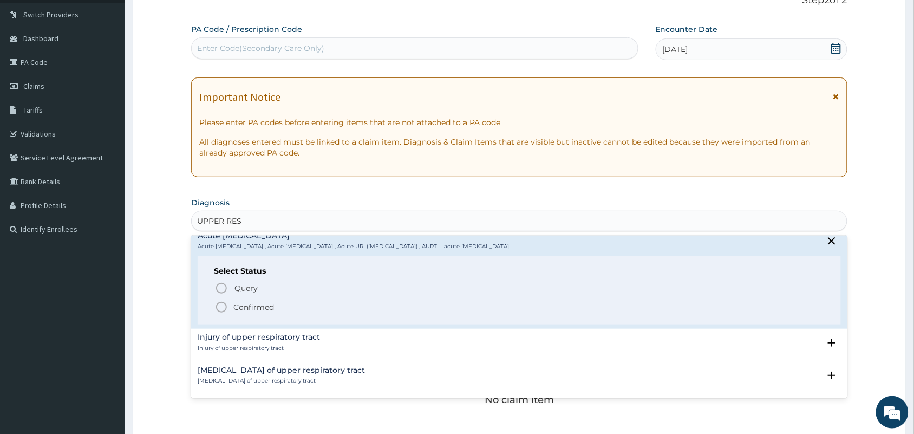
click at [221, 304] on icon "status option filled" at bounding box center [221, 306] width 13 height 13
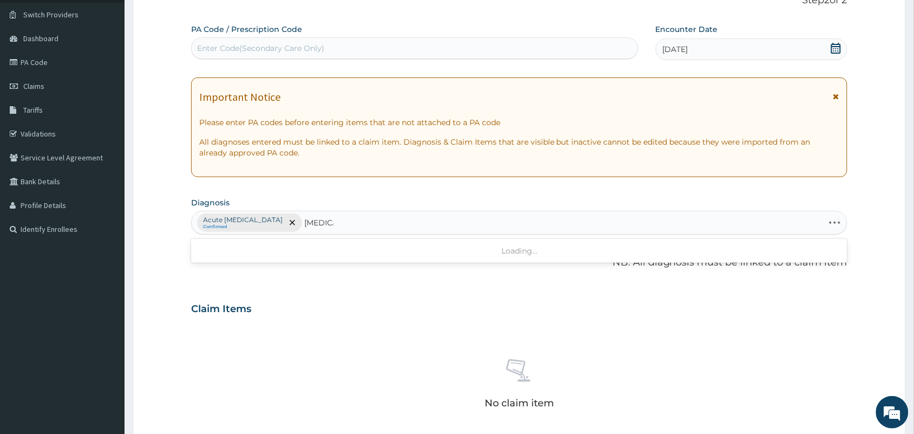
type input "TONSI"
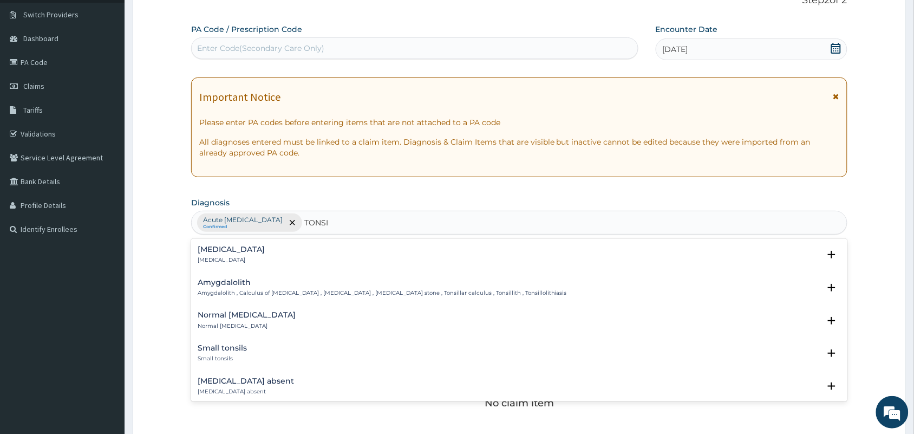
click at [221, 264] on p "Tonsillitis" at bounding box center [231, 260] width 67 height 8
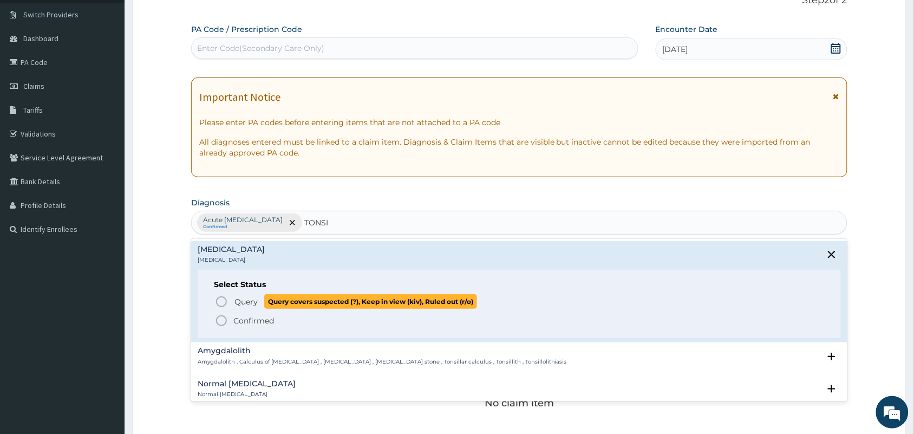
click at [220, 299] on icon "status option query" at bounding box center [221, 301] width 13 height 13
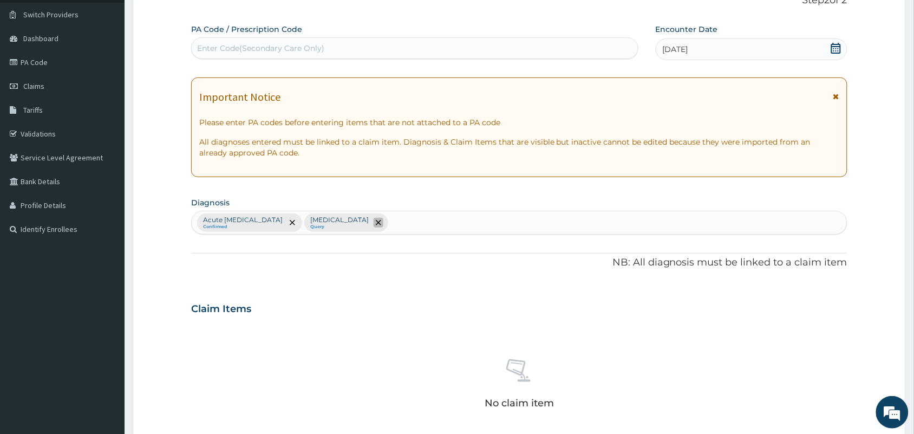
click at [377, 220] on icon "remove selection option" at bounding box center [378, 222] width 5 height 5
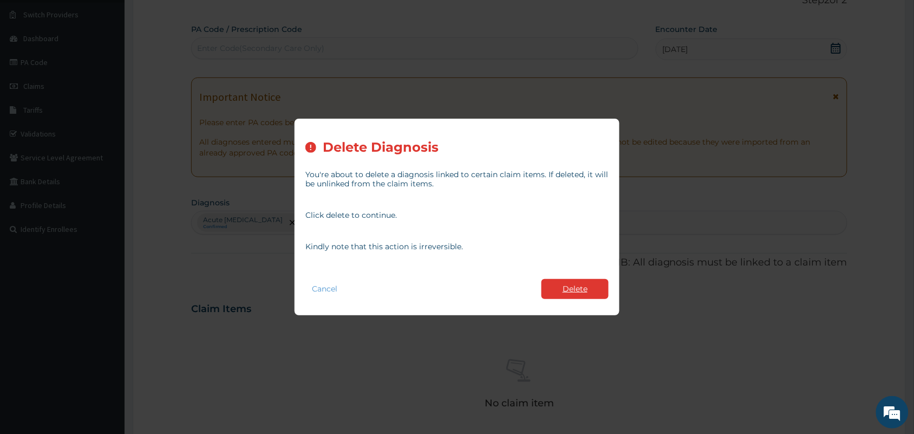
click at [572, 285] on button "Delete" at bounding box center [574, 289] width 67 height 20
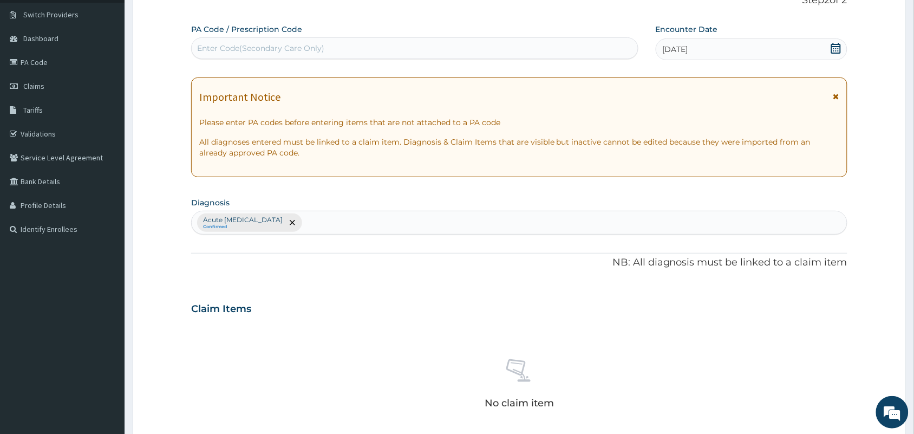
click at [347, 220] on div "Acute upper respiratory infection Confirmed" at bounding box center [519, 222] width 655 height 23
type input "TONSIL"
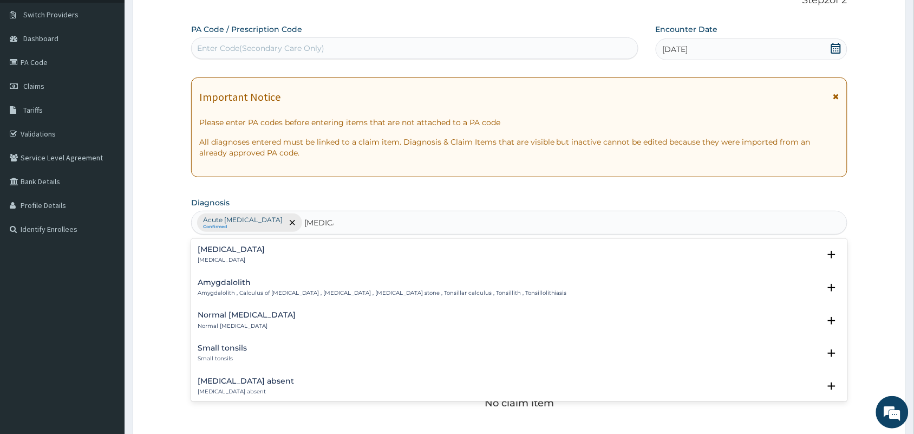
click at [289, 260] on div "Tonsillitis Tonsillitis" at bounding box center [519, 254] width 643 height 19
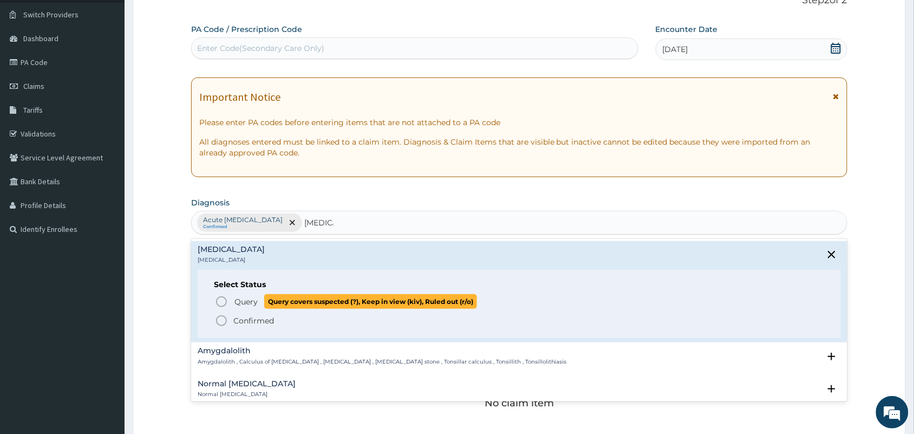
click at [220, 303] on icon "status option query" at bounding box center [221, 301] width 13 height 13
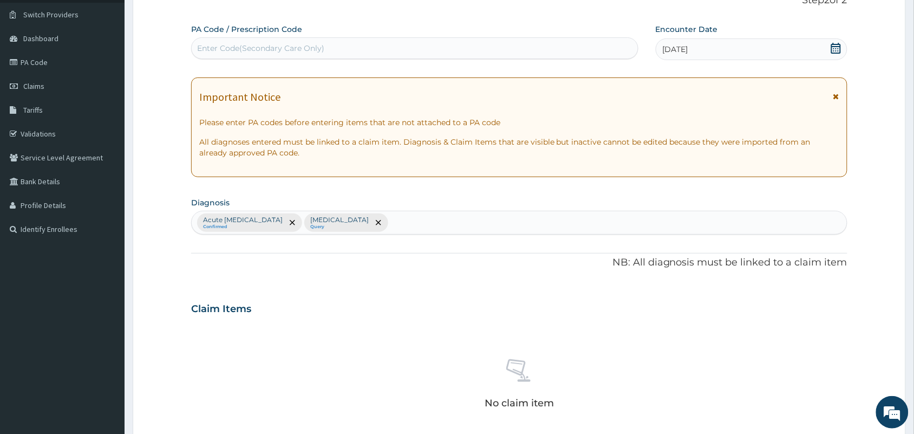
scroll to position [348, 0]
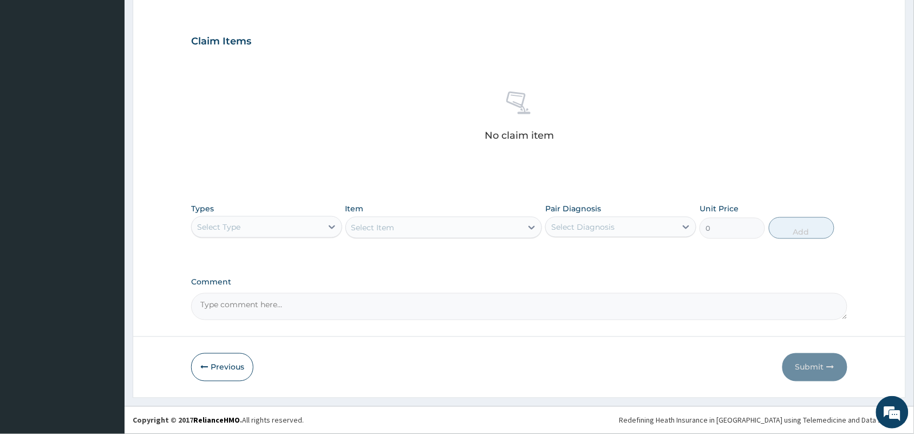
click at [309, 229] on div "Select Type" at bounding box center [257, 226] width 130 height 17
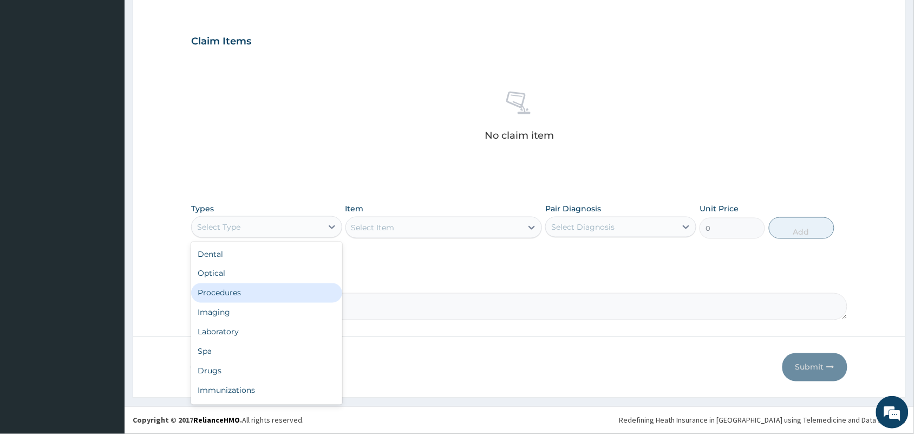
click at [264, 300] on div "Procedures" at bounding box center [266, 292] width 151 height 19
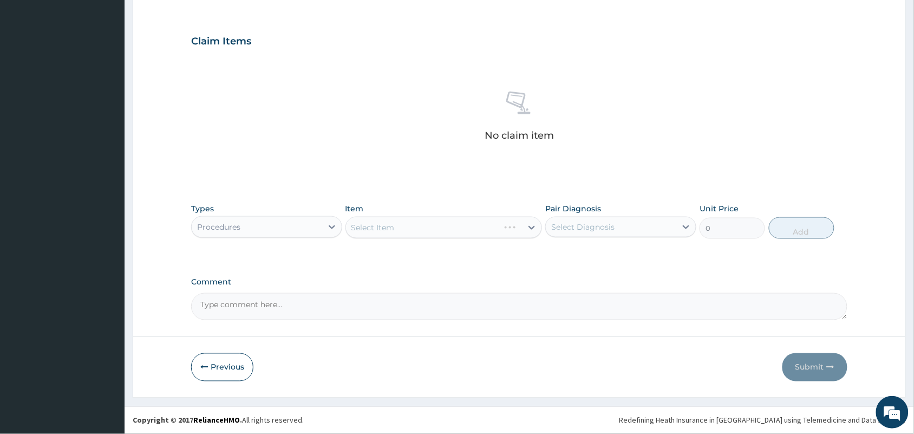
click at [437, 219] on div "Select Item" at bounding box center [443, 228] width 197 height 22
click at [440, 228] on div "Select Item" at bounding box center [443, 228] width 197 height 22
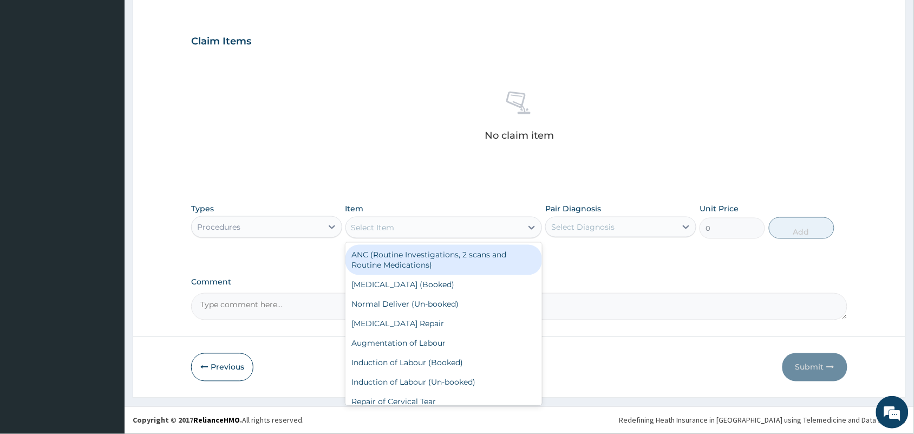
click at [456, 229] on div "Select Item" at bounding box center [434, 227] width 176 height 17
type input "GP"
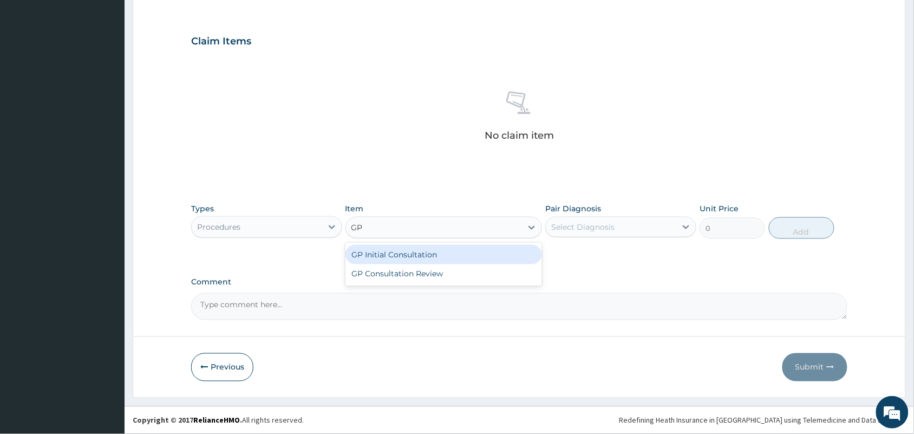
click at [456, 246] on div "GP Initial Consultation" at bounding box center [443, 254] width 197 height 19
type input "2500"
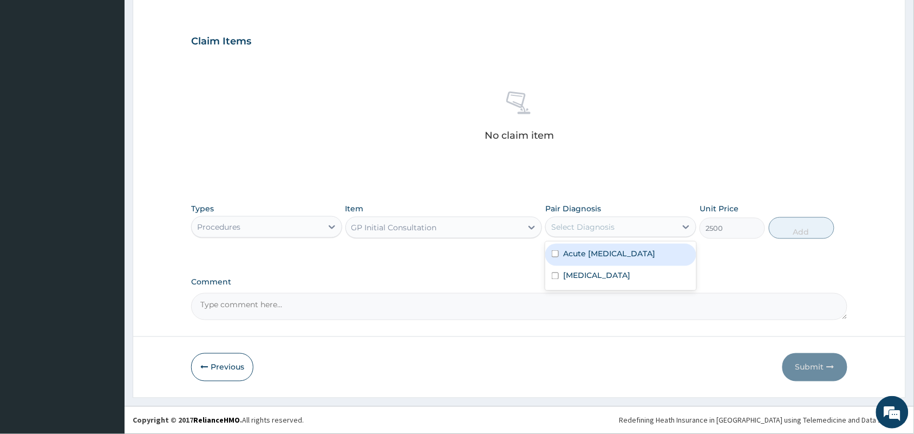
click at [601, 225] on div "Select Diagnosis" at bounding box center [582, 226] width 63 height 11
click at [552, 257] on input "checkbox" at bounding box center [555, 253] width 7 height 7
checkbox input "true"
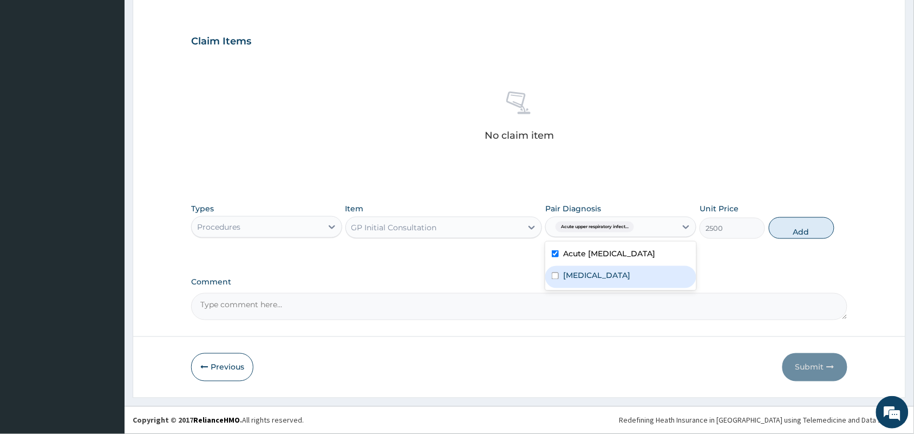
click at [553, 279] on input "checkbox" at bounding box center [555, 275] width 7 height 7
checkbox input "true"
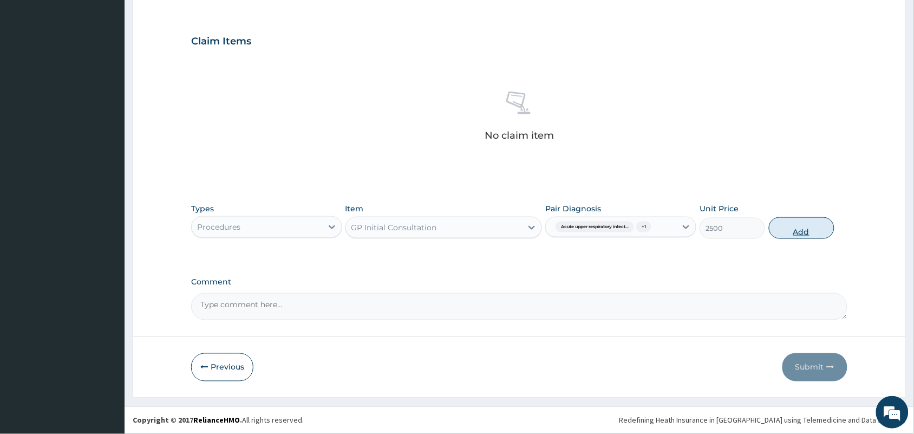
click at [800, 225] on button "Add" at bounding box center [802, 228] width 66 height 22
type input "0"
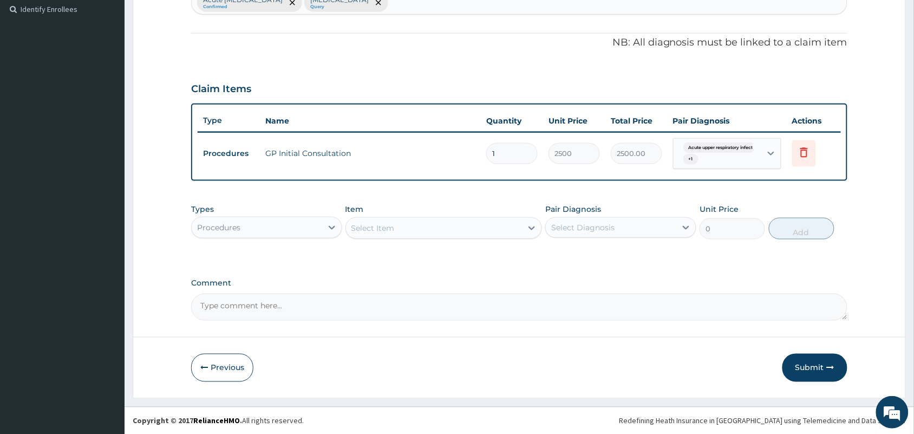
click at [304, 245] on div "Types Procedures Item Select Item Pair Diagnosis Select Diagnosis Unit Price 0 …" at bounding box center [519, 229] width 656 height 63
click at [298, 231] on div "Procedures" at bounding box center [257, 227] width 130 height 17
drag, startPoint x: 298, startPoint y: 231, endPoint x: 293, endPoint y: 243, distance: 12.9
click at [293, 243] on div "Types option Procedures, selected. Select is focused ,type to refine list, pres…" at bounding box center [519, 221] width 656 height 47
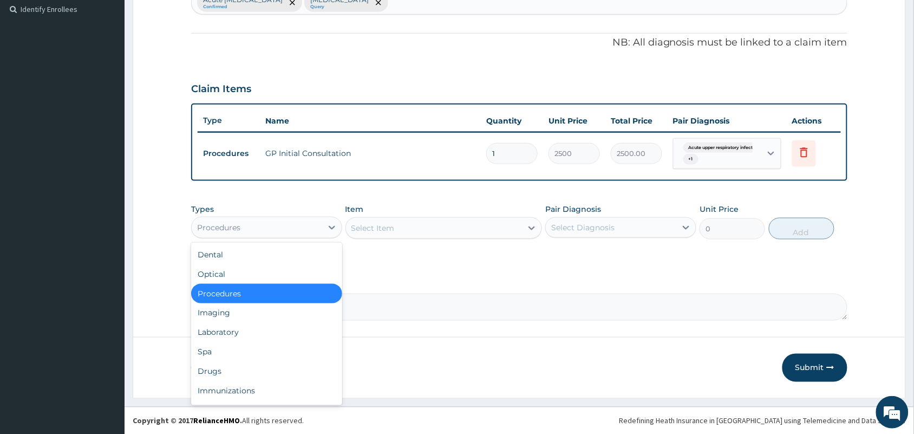
click at [293, 222] on div "Procedures" at bounding box center [257, 227] width 130 height 17
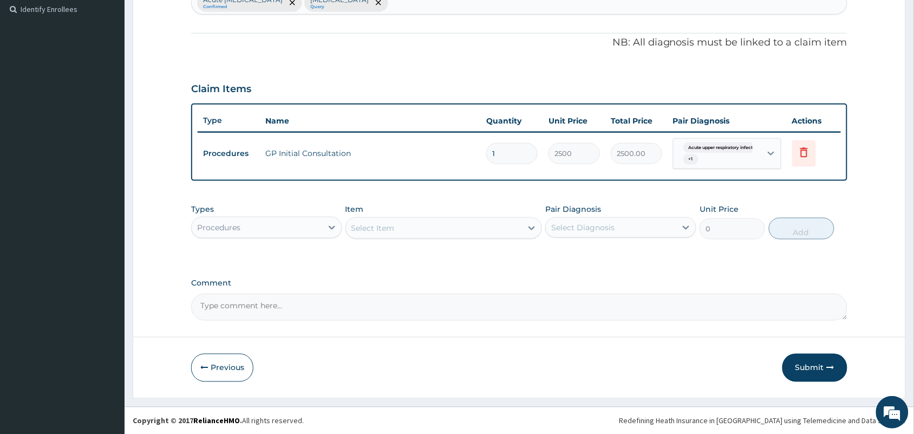
drag, startPoint x: 293, startPoint y: 221, endPoint x: 285, endPoint y: 217, distance: 8.7
click at [285, 217] on div "Procedures" at bounding box center [266, 228] width 151 height 22
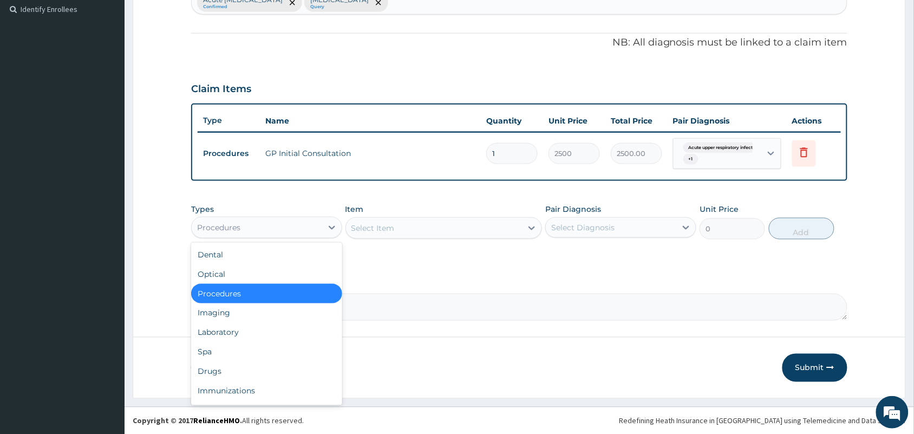
click at [285, 217] on div "Procedures" at bounding box center [266, 228] width 151 height 22
click at [266, 372] on div "Drugs" at bounding box center [266, 371] width 151 height 19
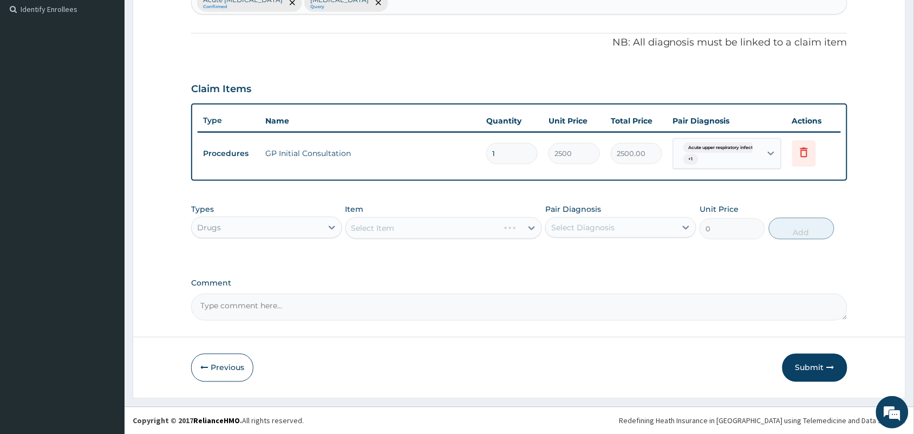
click at [450, 223] on div "Select Item" at bounding box center [443, 228] width 197 height 22
click at [462, 232] on div "Select Item" at bounding box center [434, 227] width 176 height 17
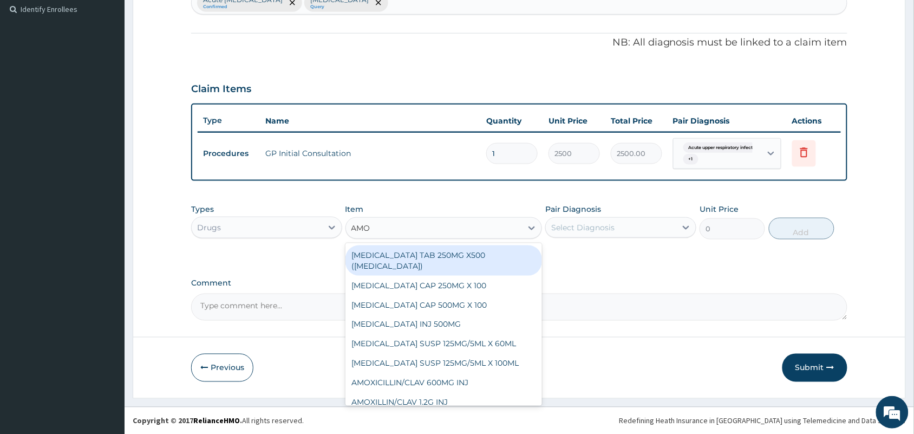
type input "AMOX"
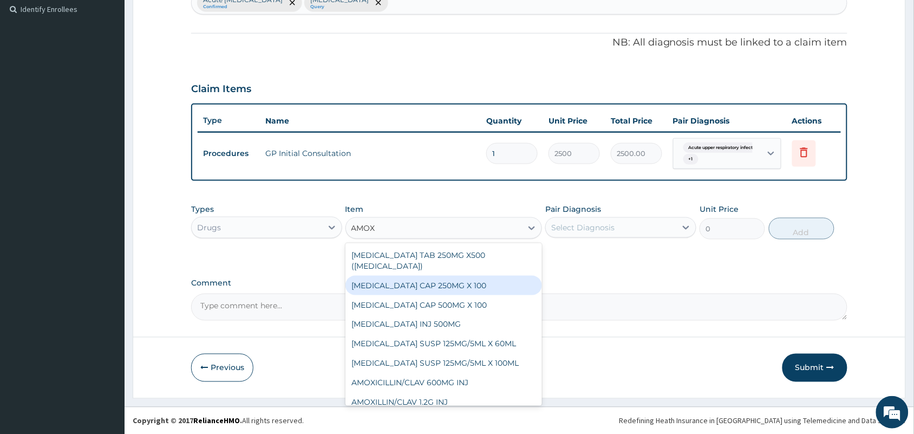
click at [450, 282] on div "AMOXICILLIN CAP 250MG X 100" at bounding box center [443, 285] width 197 height 19
type input "30"
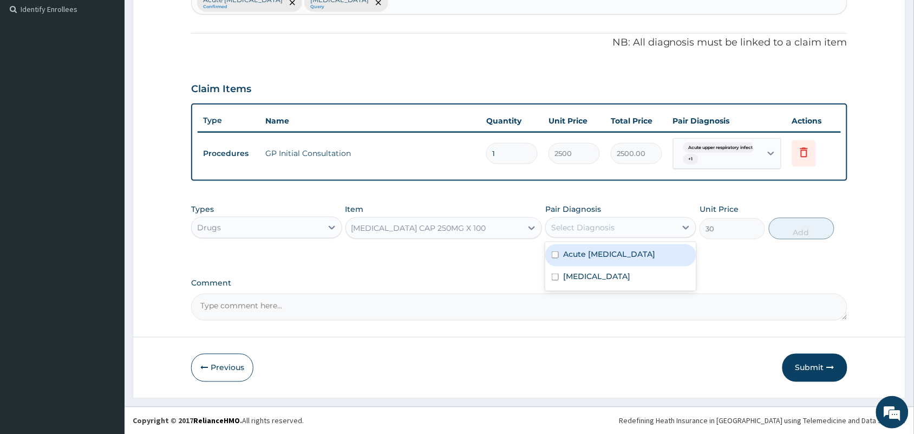
click at [590, 225] on div "Select Diagnosis" at bounding box center [582, 227] width 63 height 11
click at [558, 258] on input "checkbox" at bounding box center [555, 254] width 7 height 7
checkbox input "true"
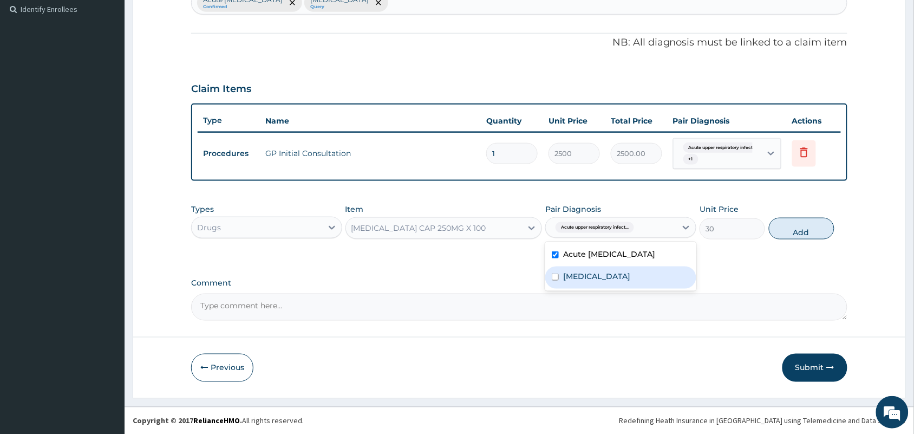
click at [555, 282] on div "Tonsillitis" at bounding box center [620, 277] width 151 height 22
checkbox input "true"
click at [781, 225] on button "Add" at bounding box center [802, 229] width 66 height 22
type input "0"
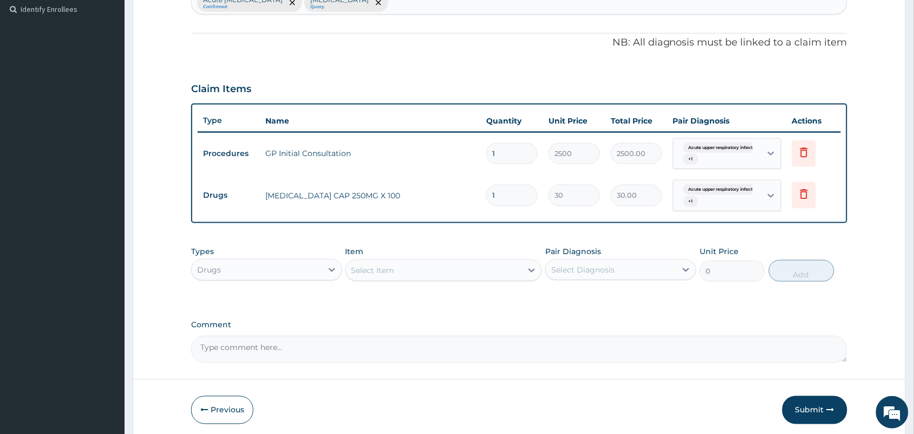
type input "10"
type input "300.00"
type input "10"
click at [453, 269] on div "Select Item" at bounding box center [434, 269] width 176 height 17
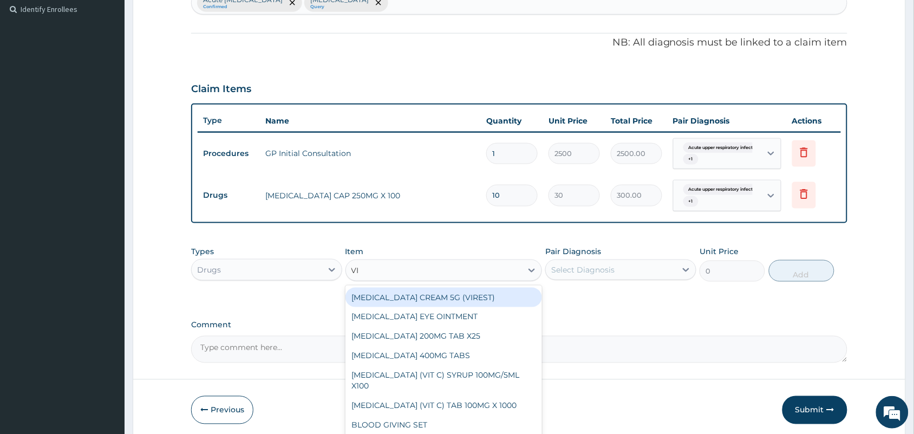
type input "VIT"
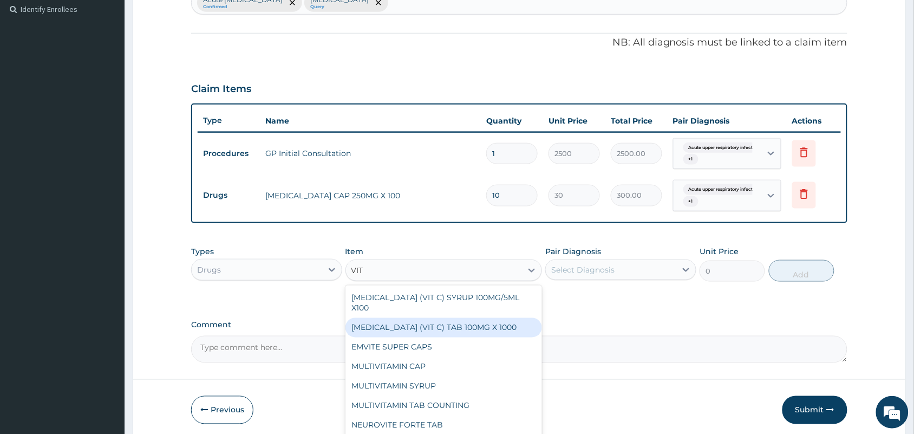
click at [464, 322] on div "ASCORBIC ACID (VIT C) TAB 100MG X 1000" at bounding box center [443, 327] width 197 height 19
type input "10"
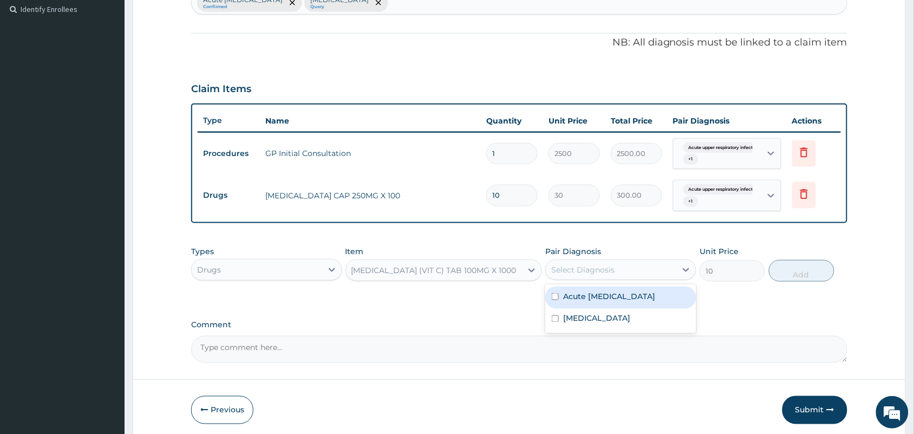
click at [568, 264] on div "Select Diagnosis" at bounding box center [582, 269] width 63 height 11
click at [552, 300] on input "checkbox" at bounding box center [555, 296] width 7 height 7
checkbox input "true"
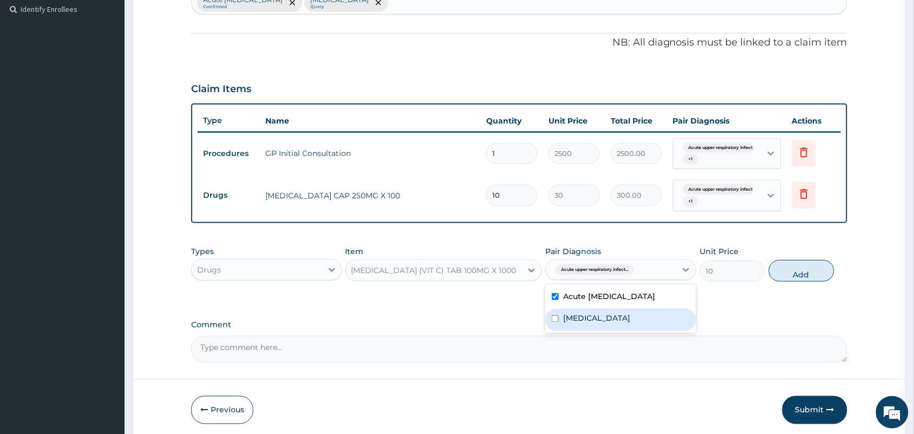
click at [556, 322] on input "checkbox" at bounding box center [555, 318] width 7 height 7
checkbox input "true"
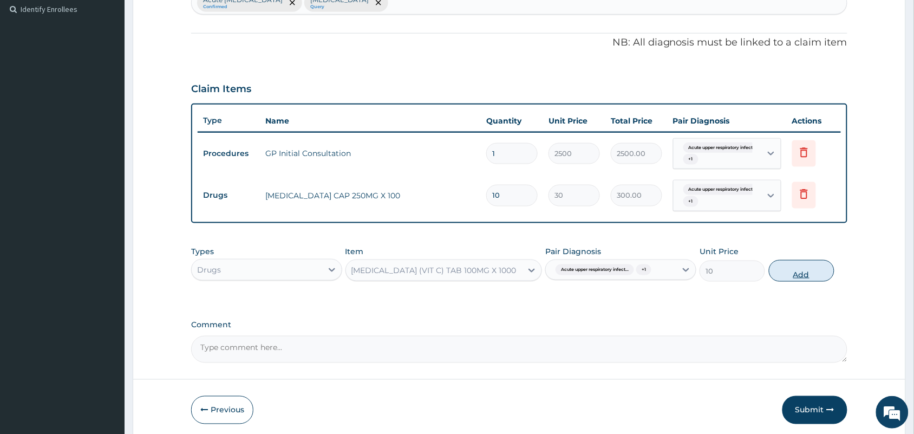
click at [802, 269] on button "Add" at bounding box center [802, 271] width 66 height 22
type input "0"
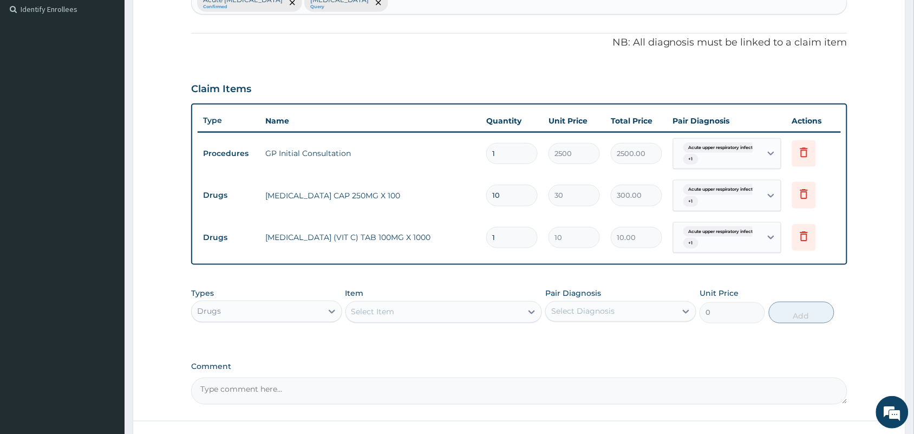
type input "10"
type input "100.00"
type input "10"
click at [446, 309] on div "Select Item" at bounding box center [434, 311] width 176 height 17
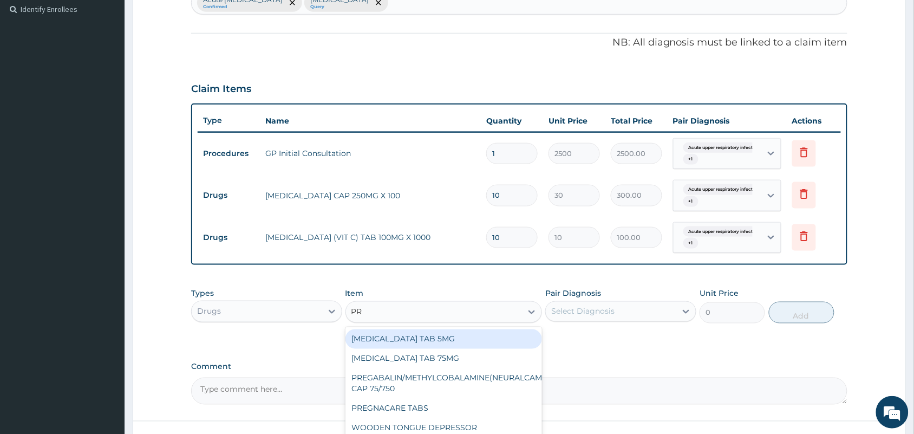
type input "PRE"
click at [444, 334] on div "PREDNISOLONE TAB 5MG" at bounding box center [443, 338] width 197 height 19
type input "20"
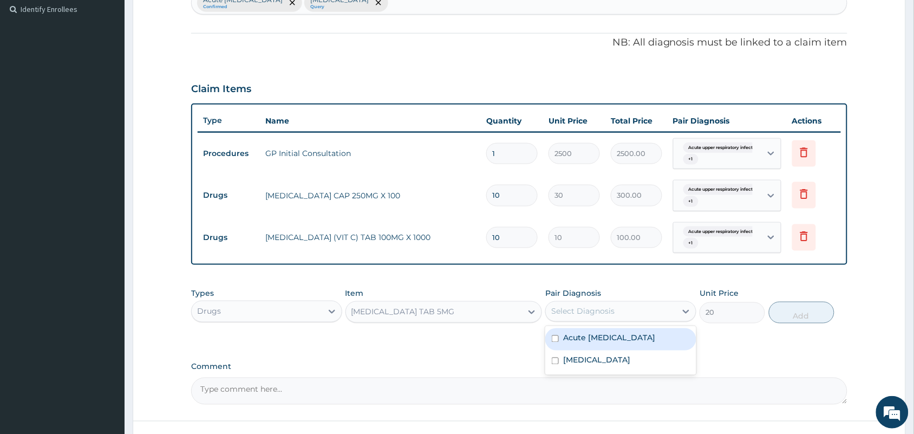
click at [583, 306] on div "Select Diagnosis" at bounding box center [582, 311] width 63 height 11
click at [557, 341] on input "checkbox" at bounding box center [555, 338] width 7 height 7
checkbox input "true"
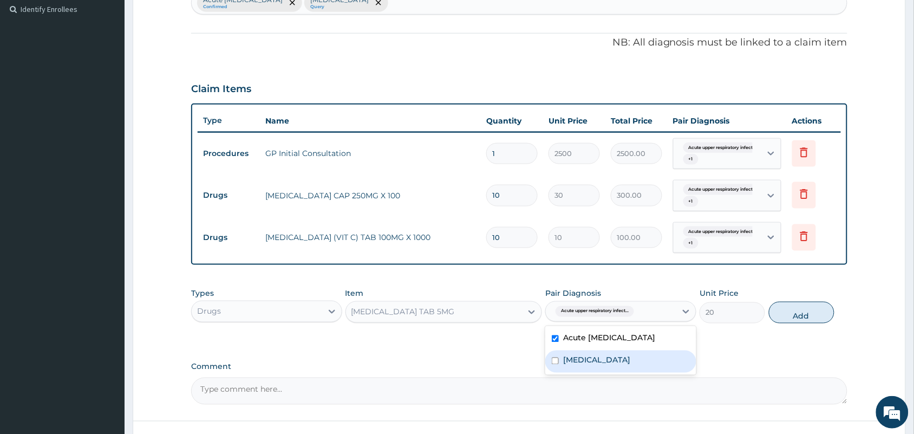
click at [555, 364] on input "checkbox" at bounding box center [555, 360] width 7 height 7
checkbox input "true"
click at [803, 304] on button "Add" at bounding box center [802, 313] width 66 height 22
type input "0"
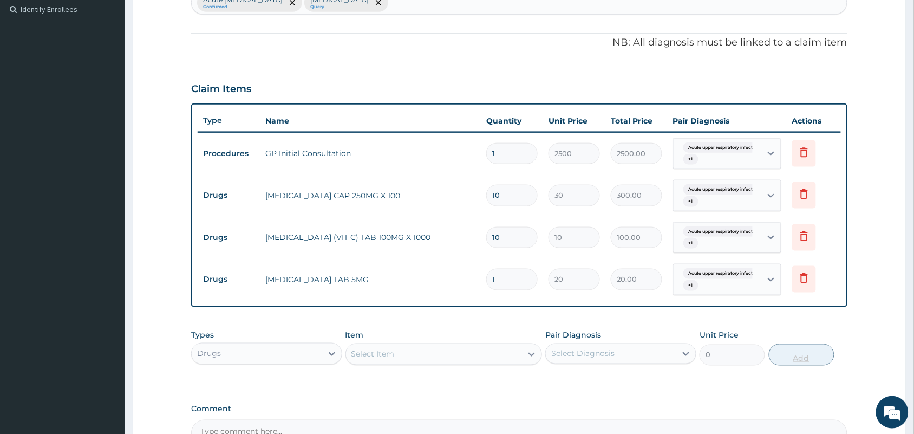
type input "0.00"
type input "6"
type input "120.00"
type input "6"
click at [441, 355] on div "Select Item" at bounding box center [434, 353] width 176 height 17
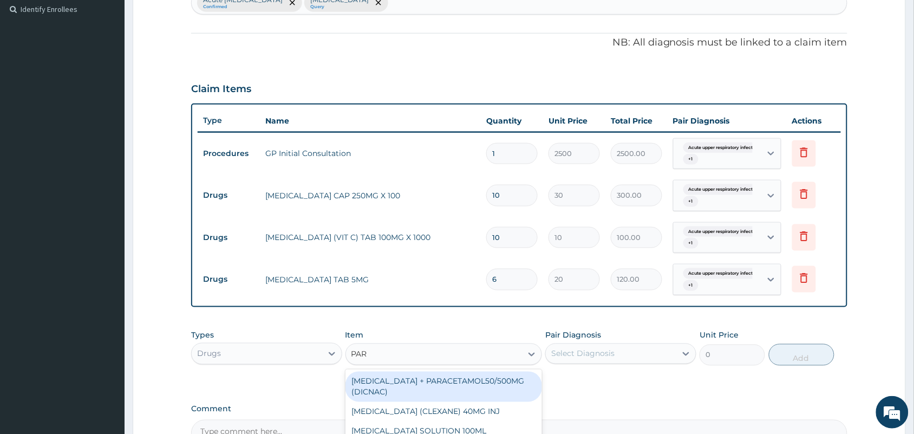
type input "PARA"
click at [448, 377] on div "DICLOFENAC + PARACETAMOL50/500MG (DICNAC)" at bounding box center [443, 386] width 197 height 30
type input "40"
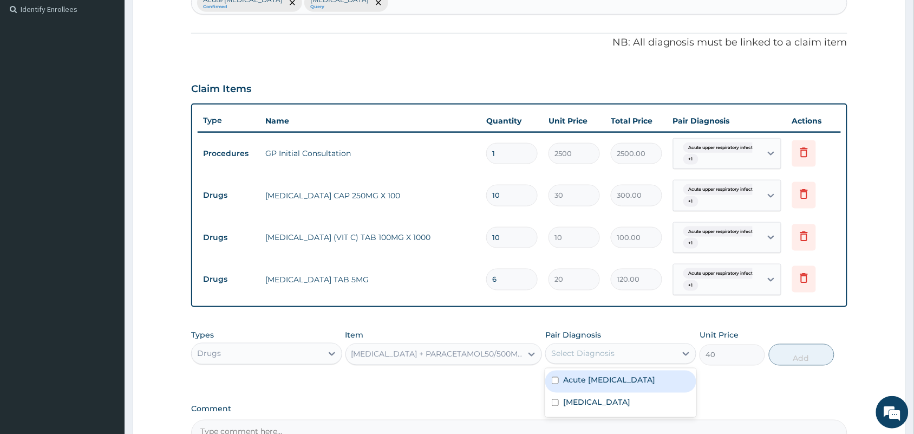
click at [593, 353] on div "Select Diagnosis" at bounding box center [582, 353] width 63 height 11
click at [554, 384] on input "checkbox" at bounding box center [555, 380] width 7 height 7
checkbox input "true"
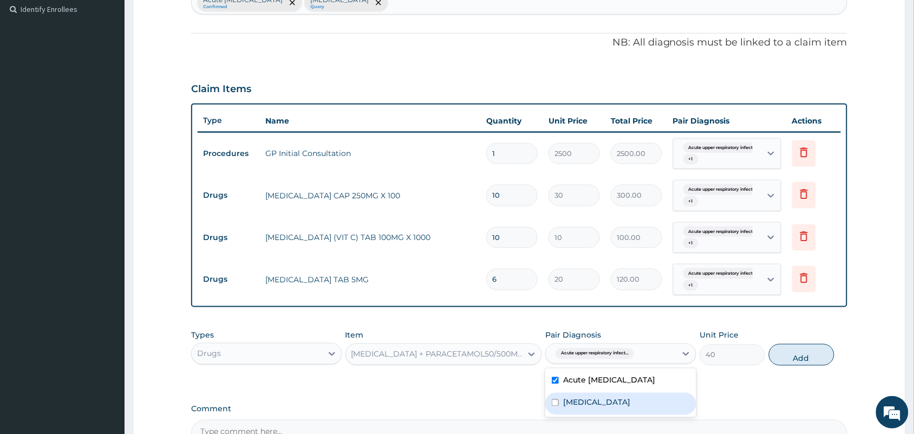
click at [554, 406] on input "checkbox" at bounding box center [555, 402] width 7 height 7
checkbox input "true"
click at [793, 358] on button "Add" at bounding box center [802, 355] width 66 height 22
type input "0"
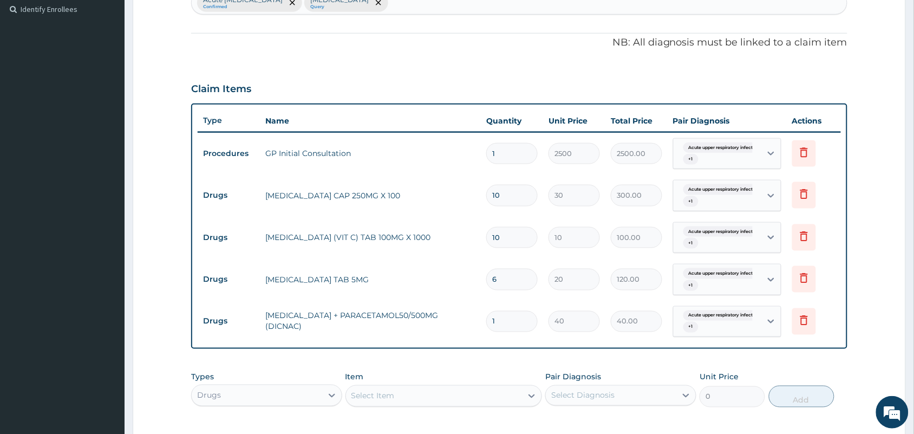
click at [496, 323] on input "1" at bounding box center [511, 321] width 51 height 21
type input "0.00"
type input "9"
type input "360.00"
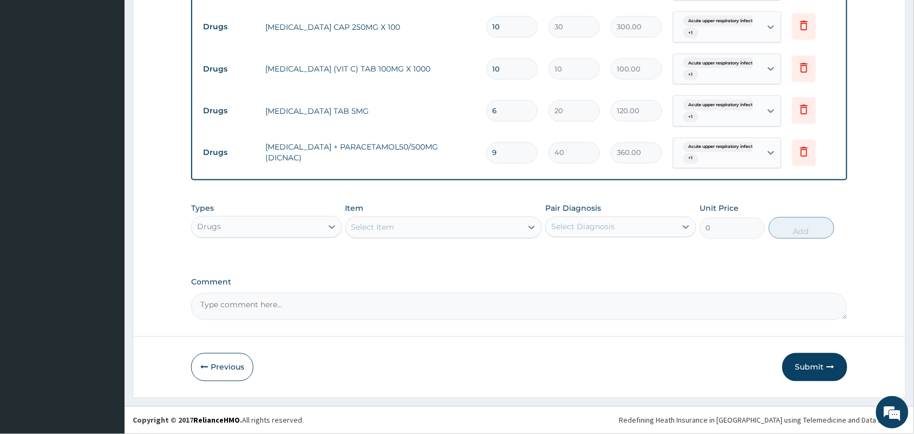
type input "9"
click at [486, 230] on div "Select Item" at bounding box center [434, 227] width 176 height 17
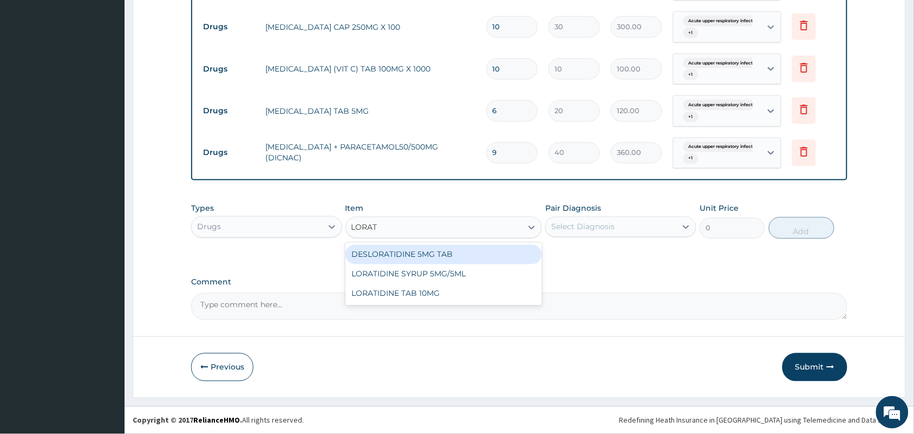
type input "LORATI"
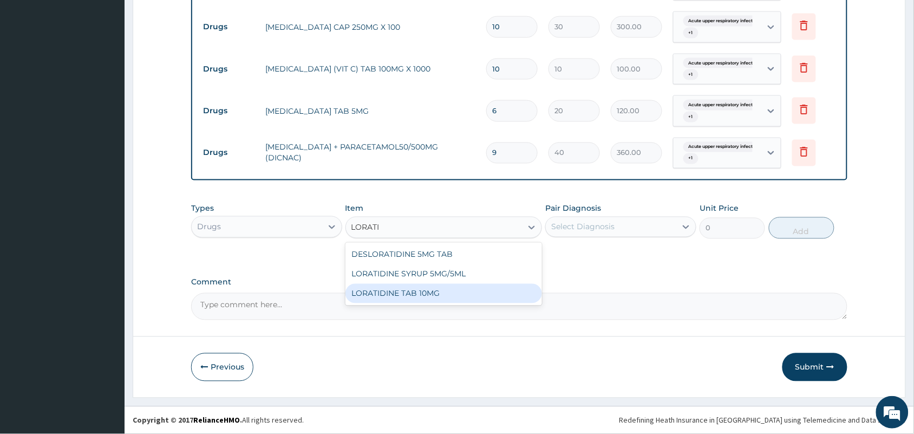
click at [469, 292] on div "LORATIDINE TAB 10MG" at bounding box center [443, 293] width 197 height 19
type input "30"
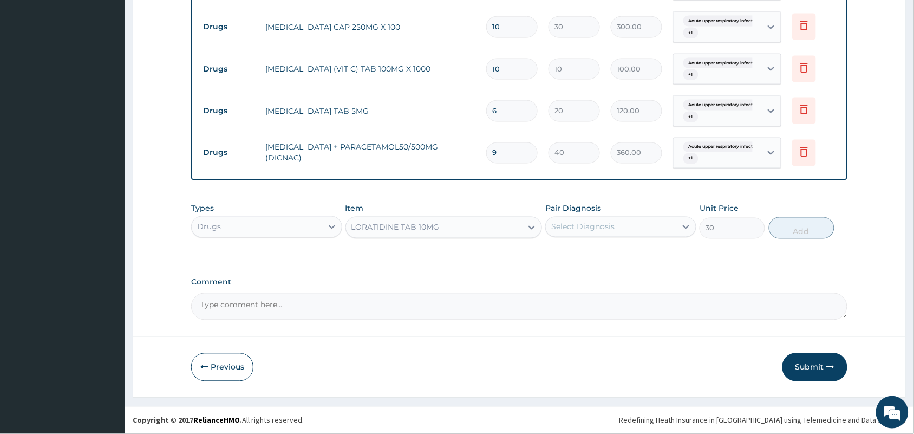
click at [607, 222] on div "Select Diagnosis" at bounding box center [582, 226] width 63 height 11
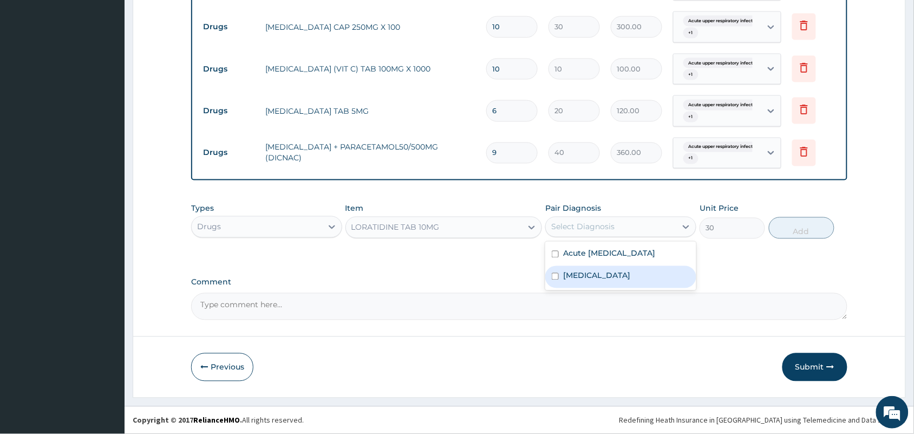
click at [554, 280] on input "checkbox" at bounding box center [555, 276] width 7 height 7
checkbox input "true"
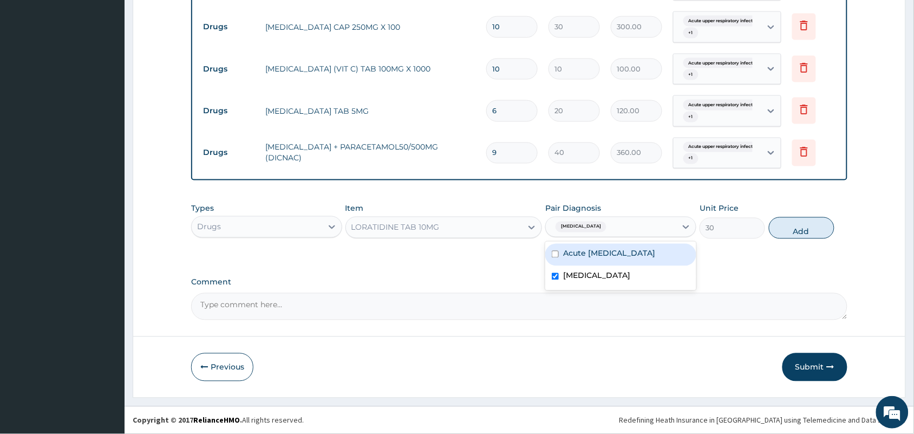
click at [553, 258] on input "checkbox" at bounding box center [555, 254] width 7 height 7
checkbox input "true"
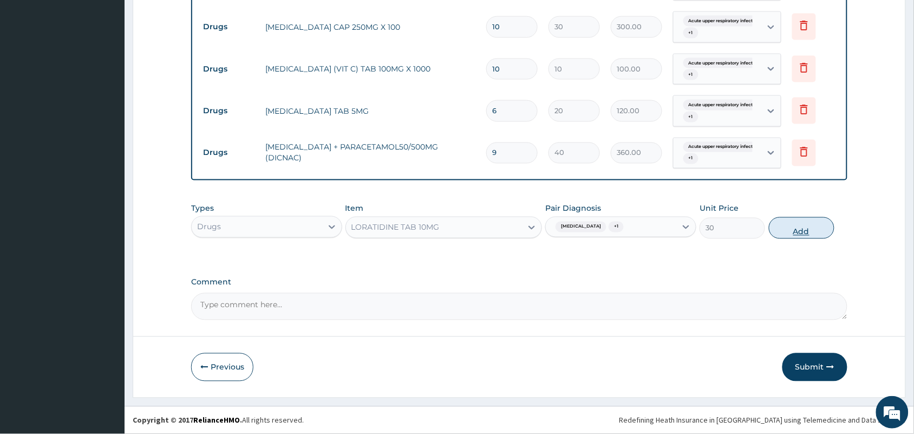
click at [797, 228] on button "Add" at bounding box center [802, 228] width 66 height 22
type input "0"
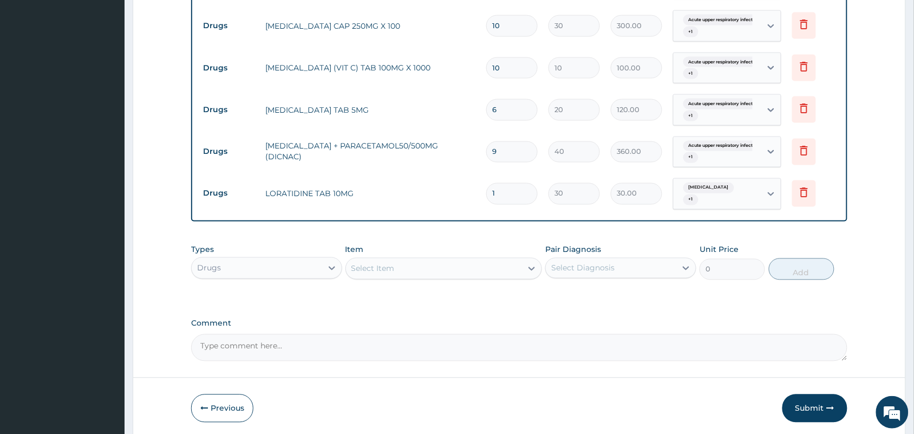
type input "10"
type input "300.00"
type input "10"
click at [808, 401] on button "Submit" at bounding box center [814, 408] width 65 height 28
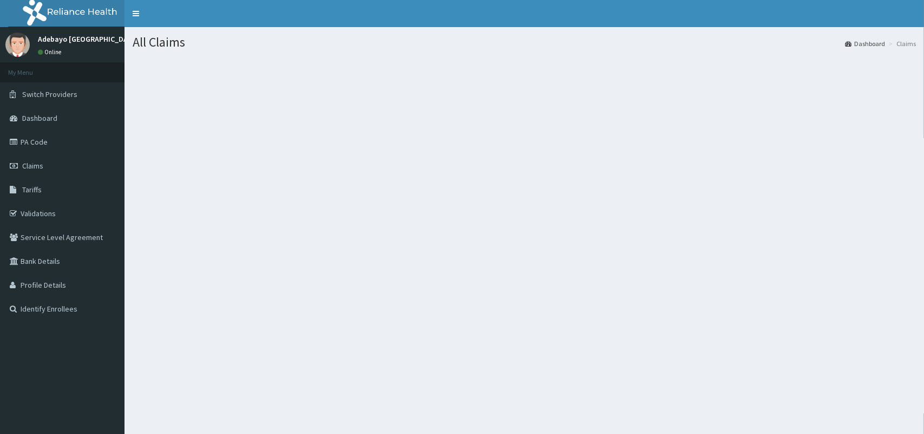
click at [808, 401] on div "All Claims Dashboard Claims" at bounding box center [525, 244] width 800 height 434
